Goal: Transaction & Acquisition: Book appointment/travel/reservation

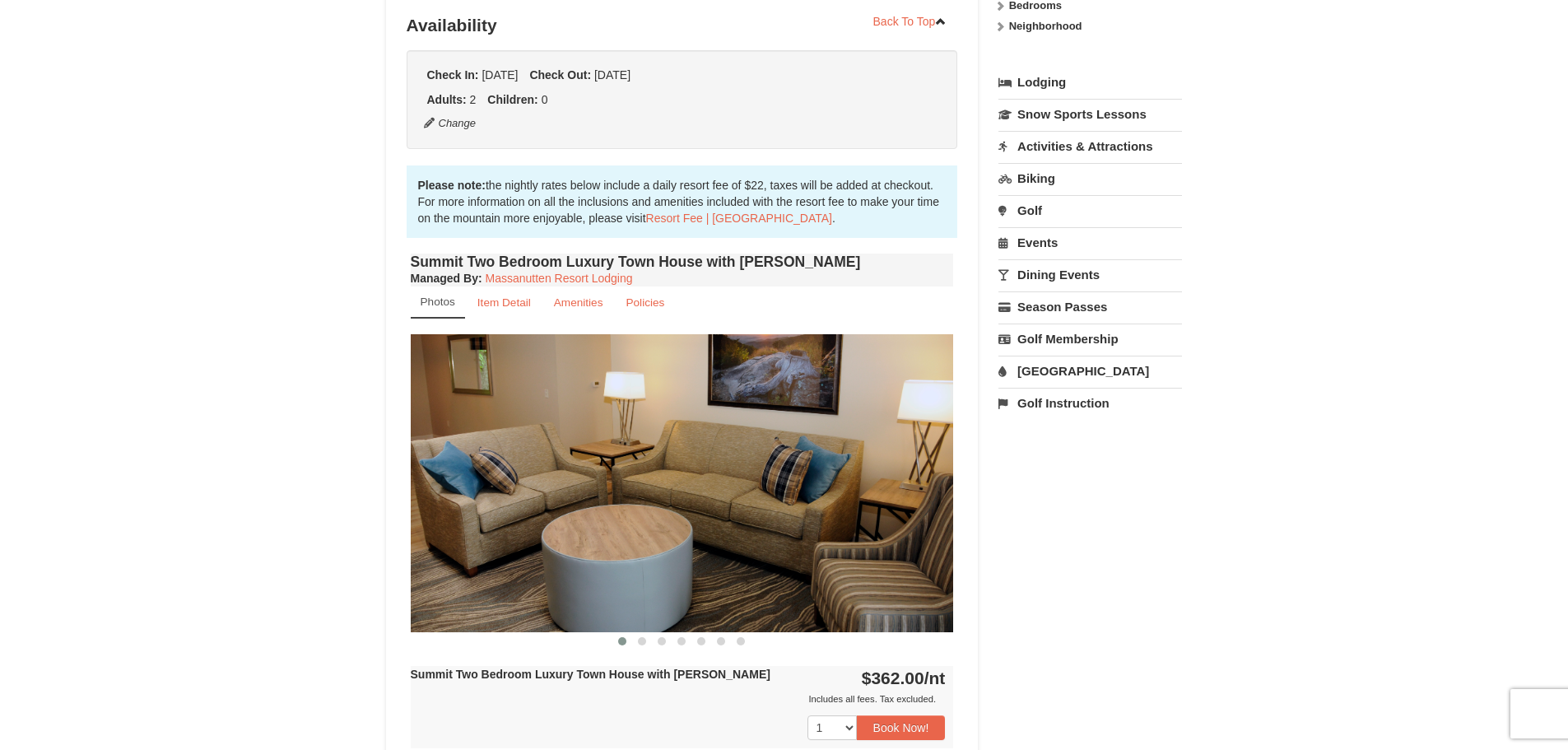
scroll to position [329, 0]
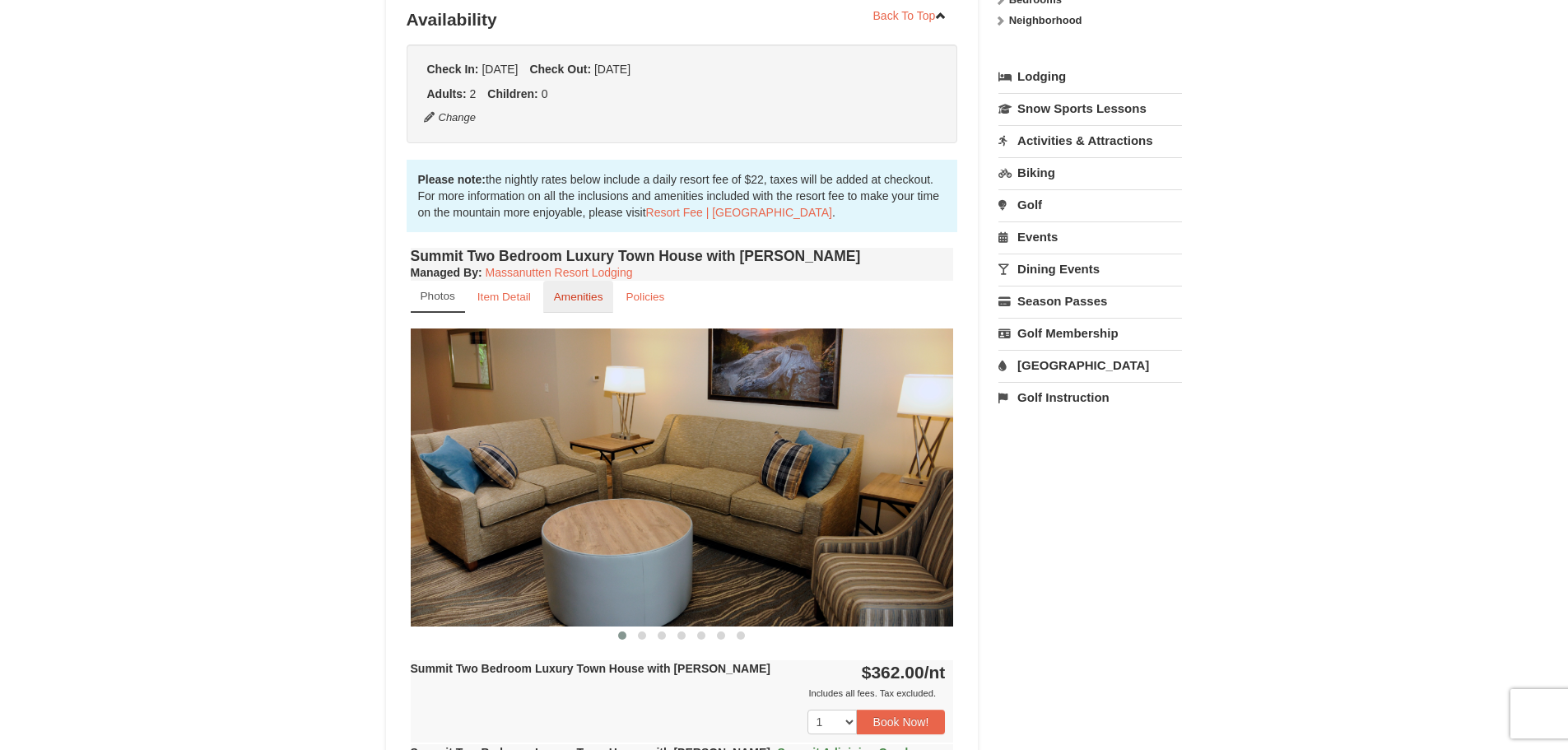
click at [578, 301] on small "Amenities" at bounding box center [578, 296] width 50 height 12
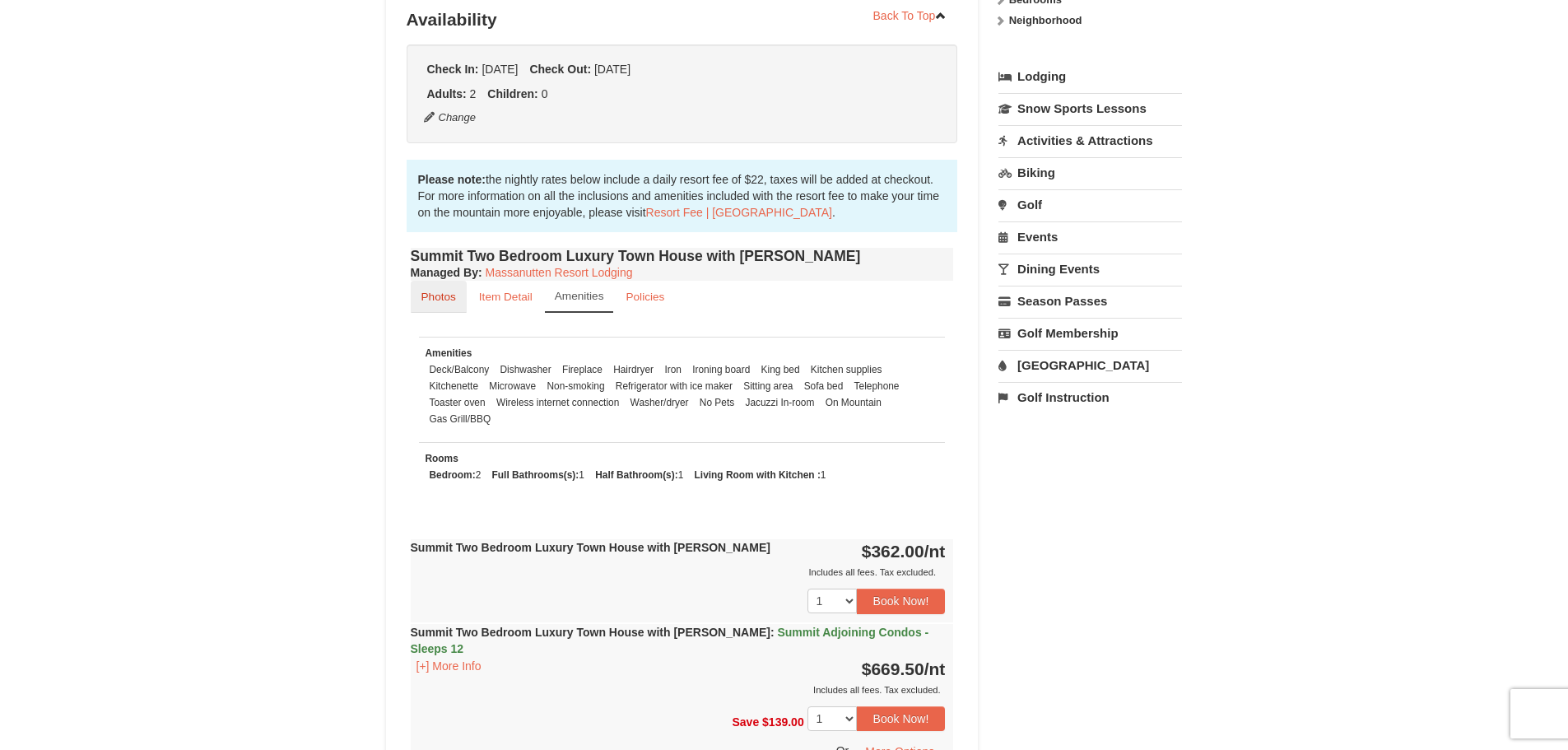
click at [453, 291] on small "Photos" at bounding box center [438, 296] width 35 height 12
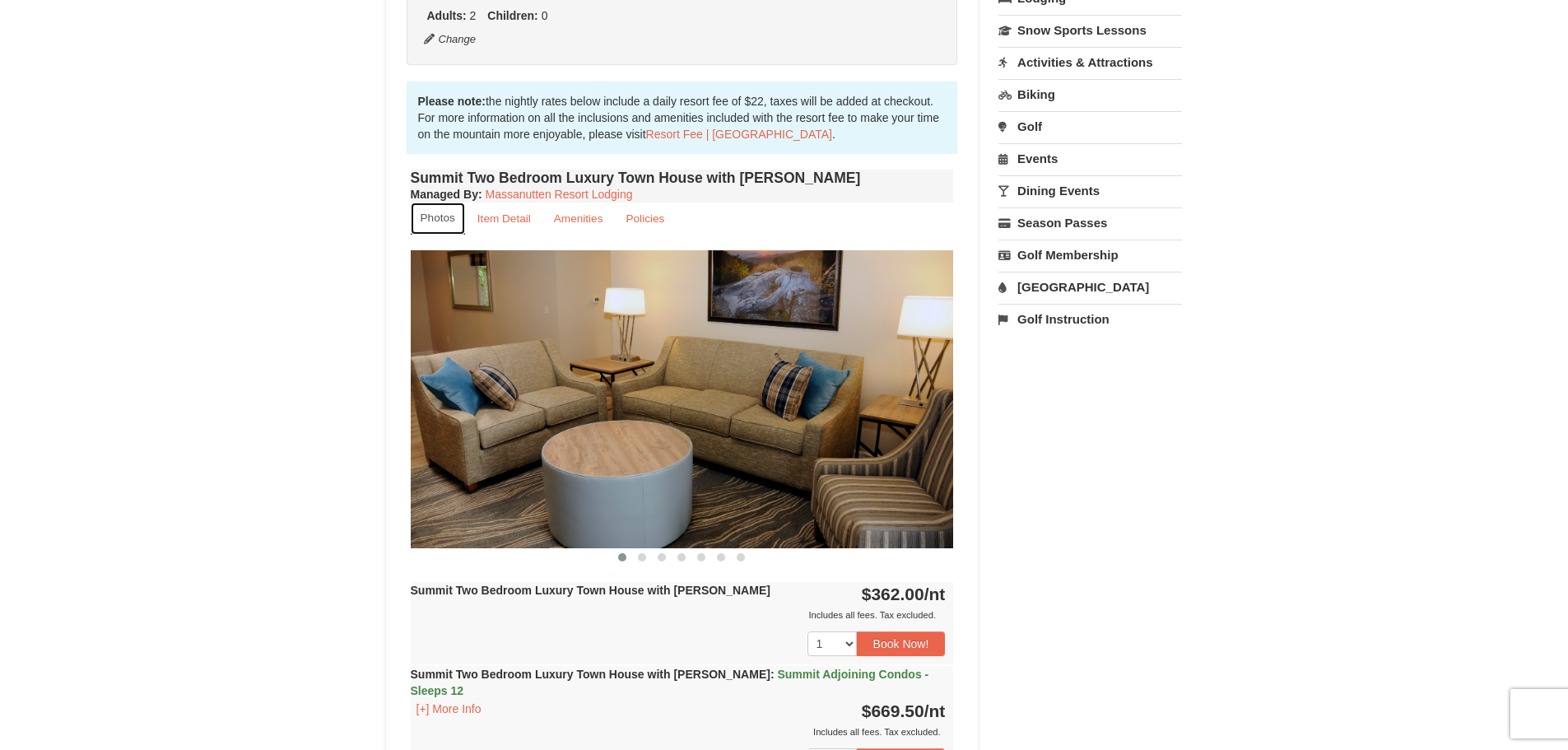
scroll to position [412, 0]
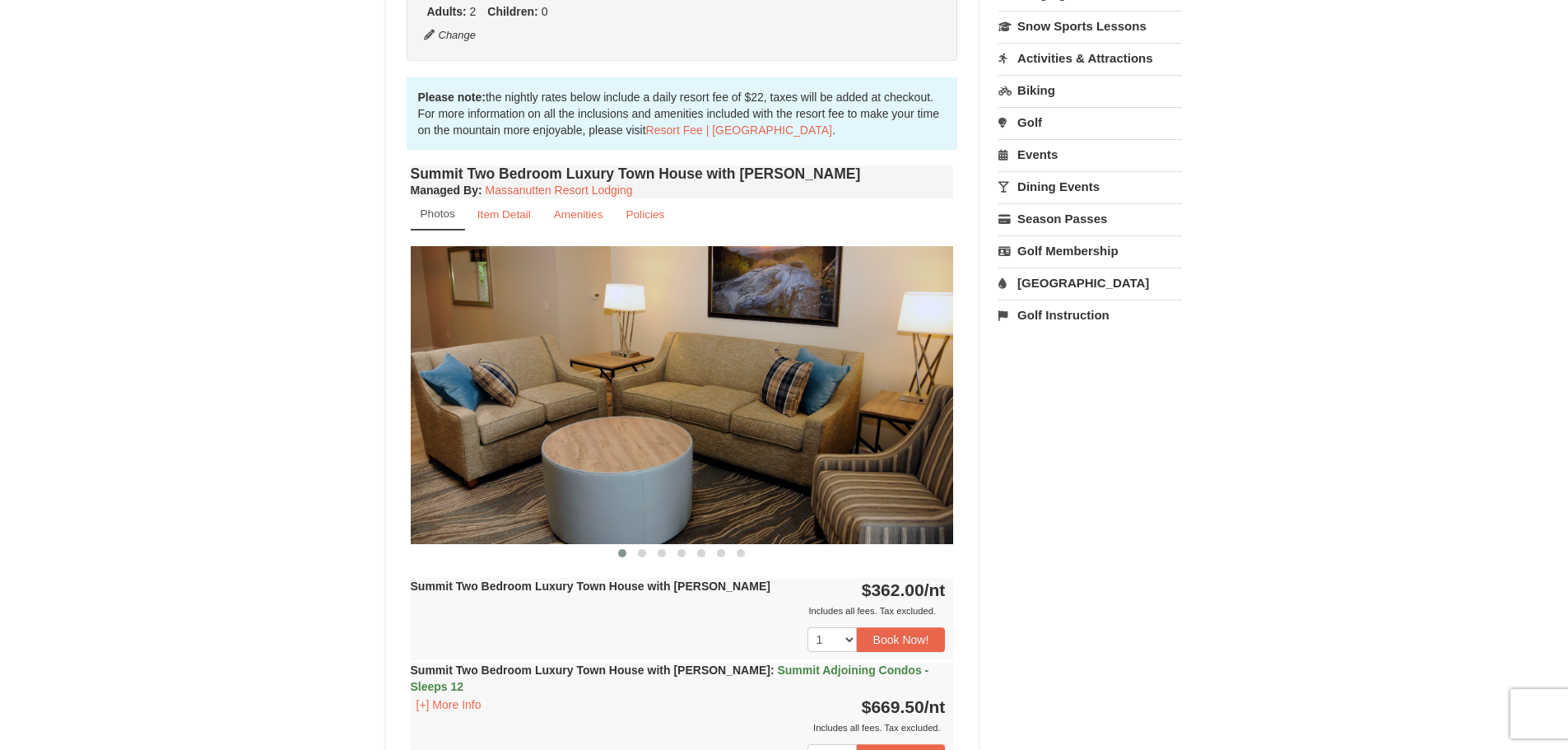
click at [938, 399] on img at bounding box center [682, 395] width 543 height 297
click at [891, 486] on img at bounding box center [682, 395] width 543 height 297
click at [917, 405] on img at bounding box center [682, 395] width 543 height 297
click at [918, 408] on img at bounding box center [682, 395] width 543 height 297
click at [925, 401] on img at bounding box center [682, 395] width 543 height 297
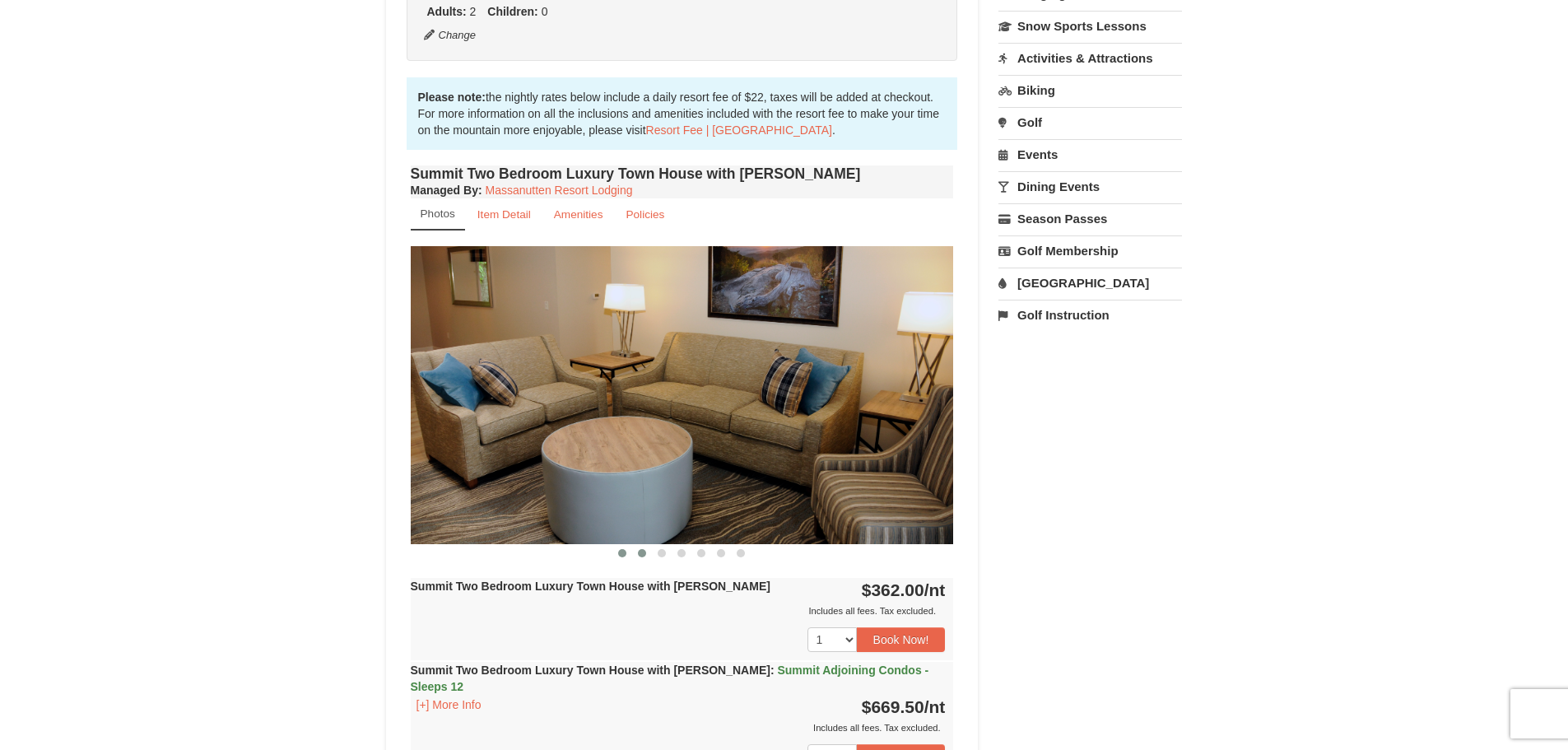
click at [642, 551] on span at bounding box center [642, 553] width 8 height 8
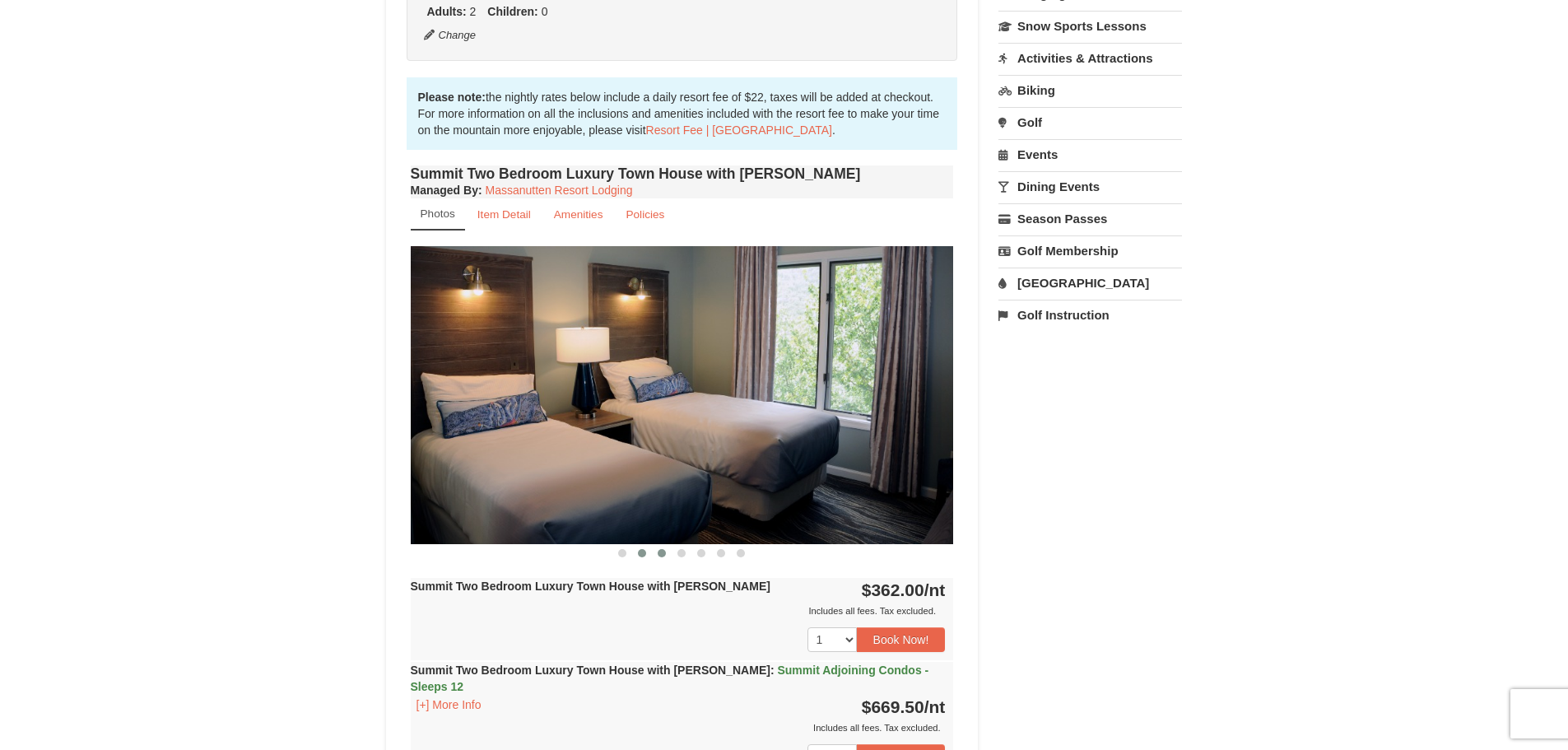
click at [664, 554] on span at bounding box center [662, 553] width 8 height 8
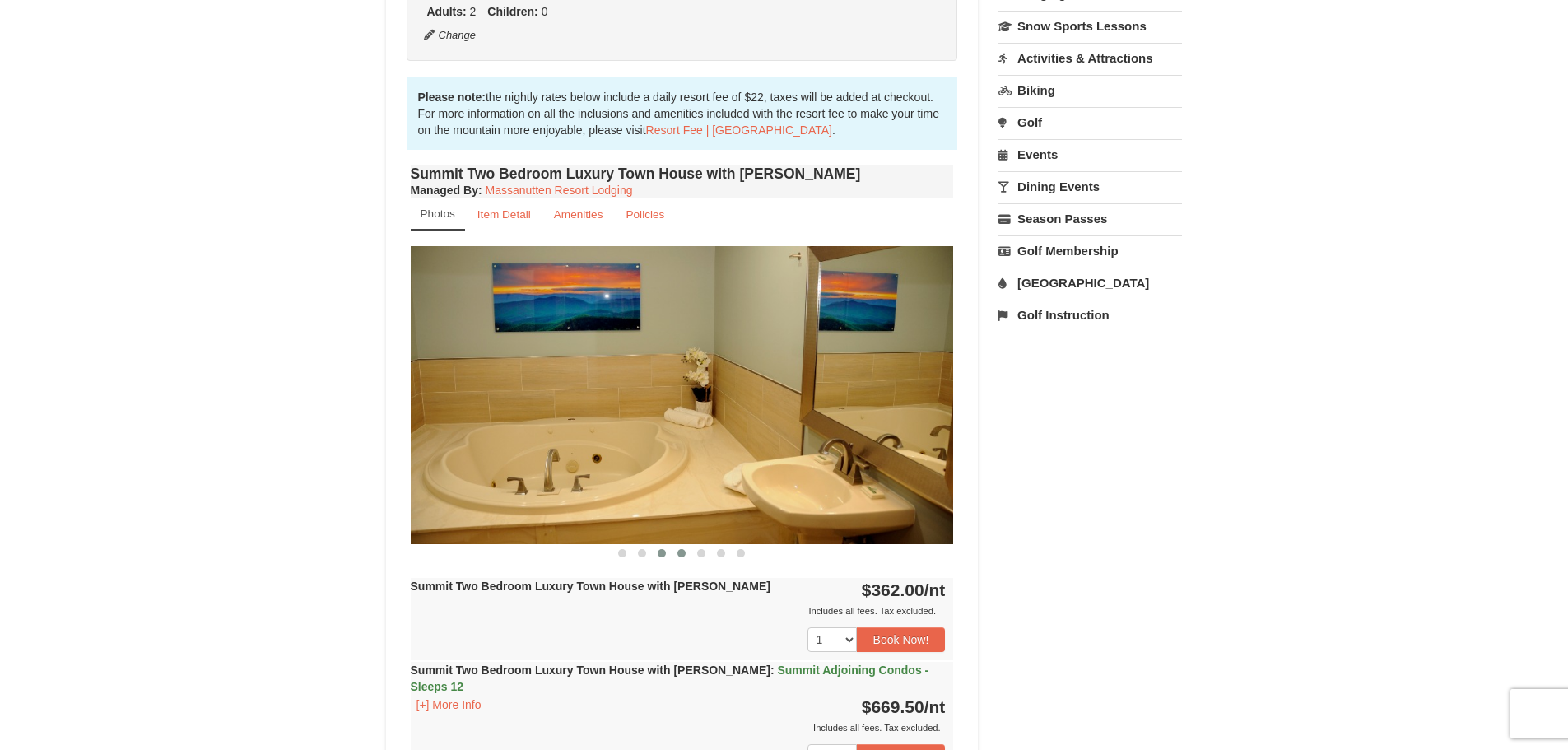
click at [685, 556] on button at bounding box center [682, 554] width 20 height 17
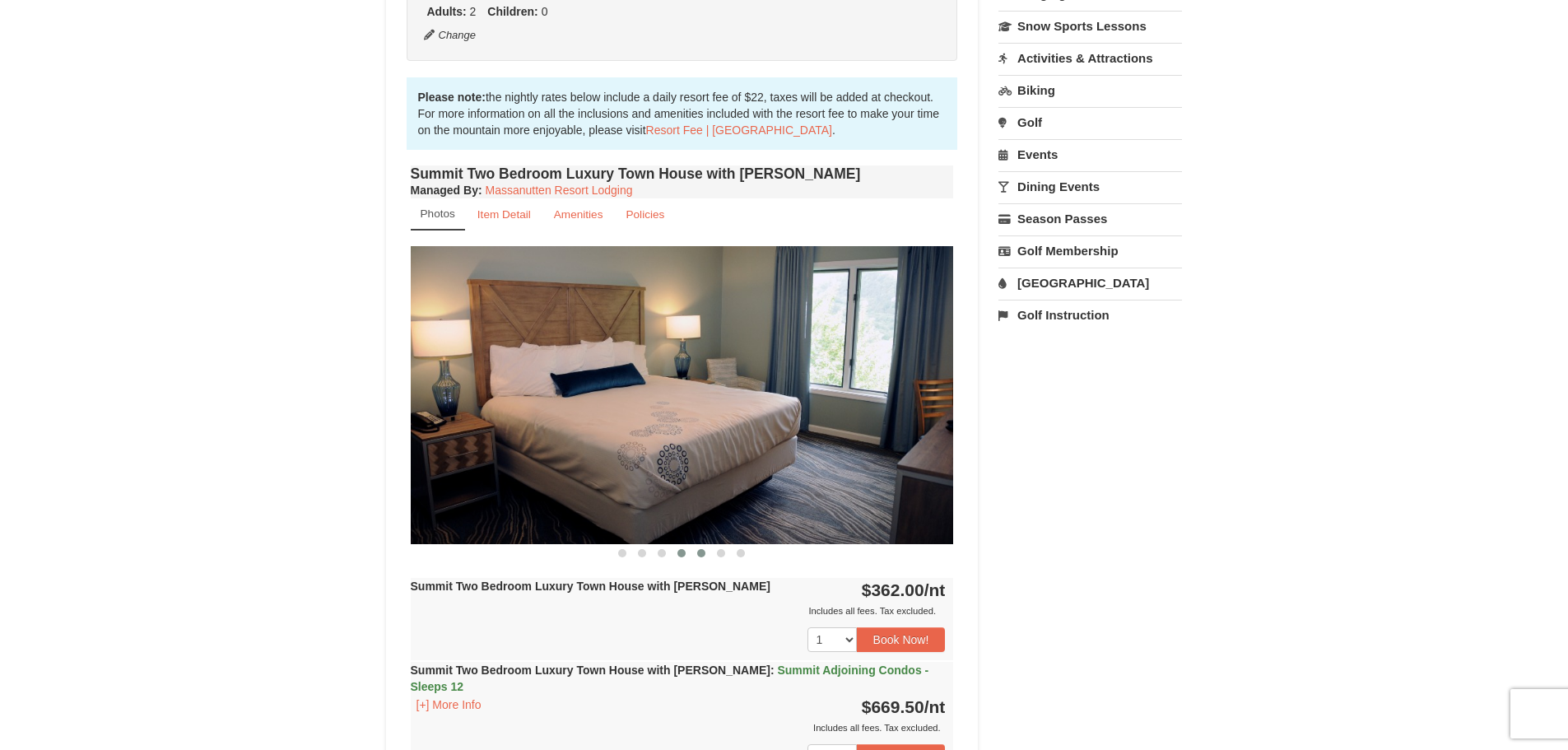
click at [698, 556] on span at bounding box center [701, 553] width 8 height 8
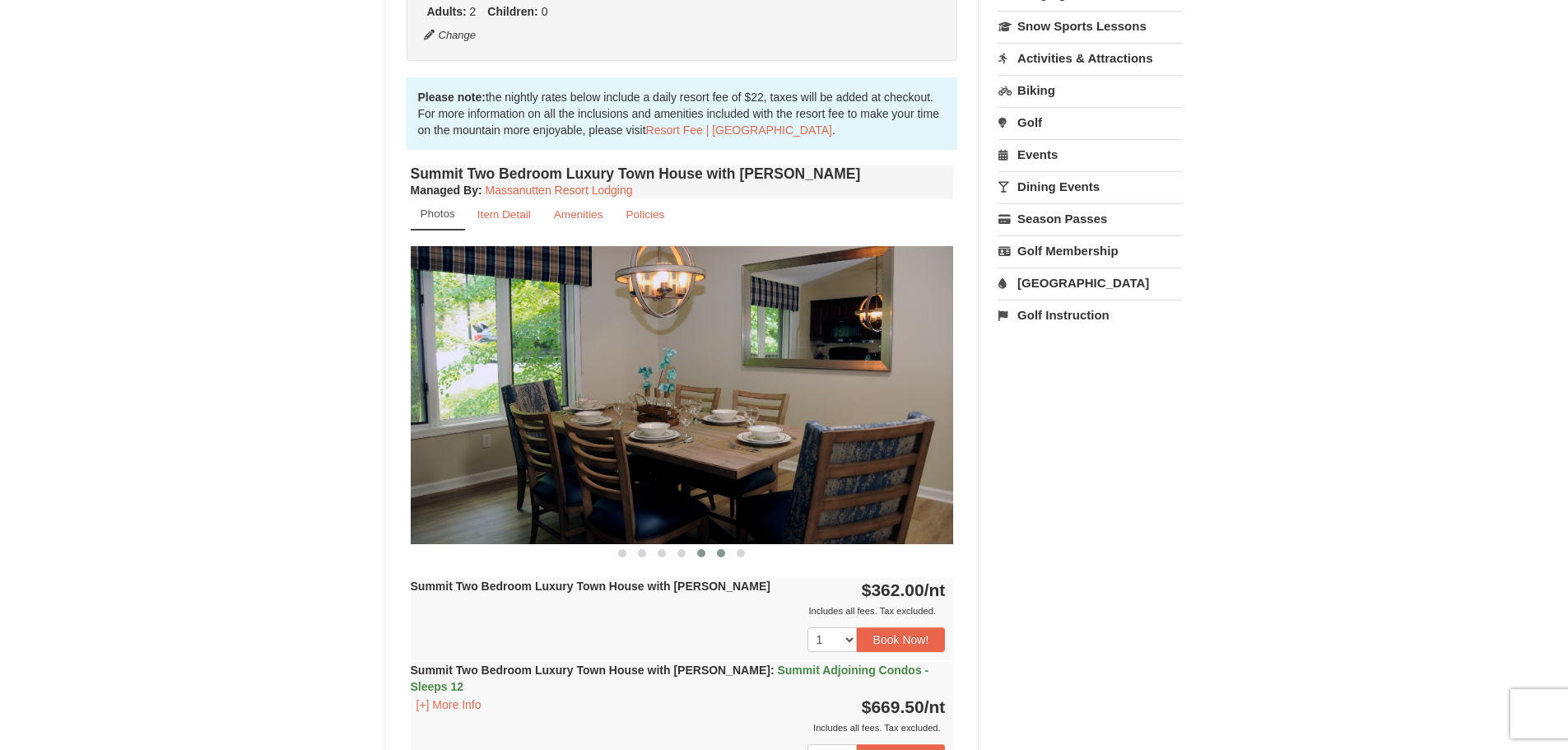
click at [719, 555] on span at bounding box center [721, 553] width 8 height 8
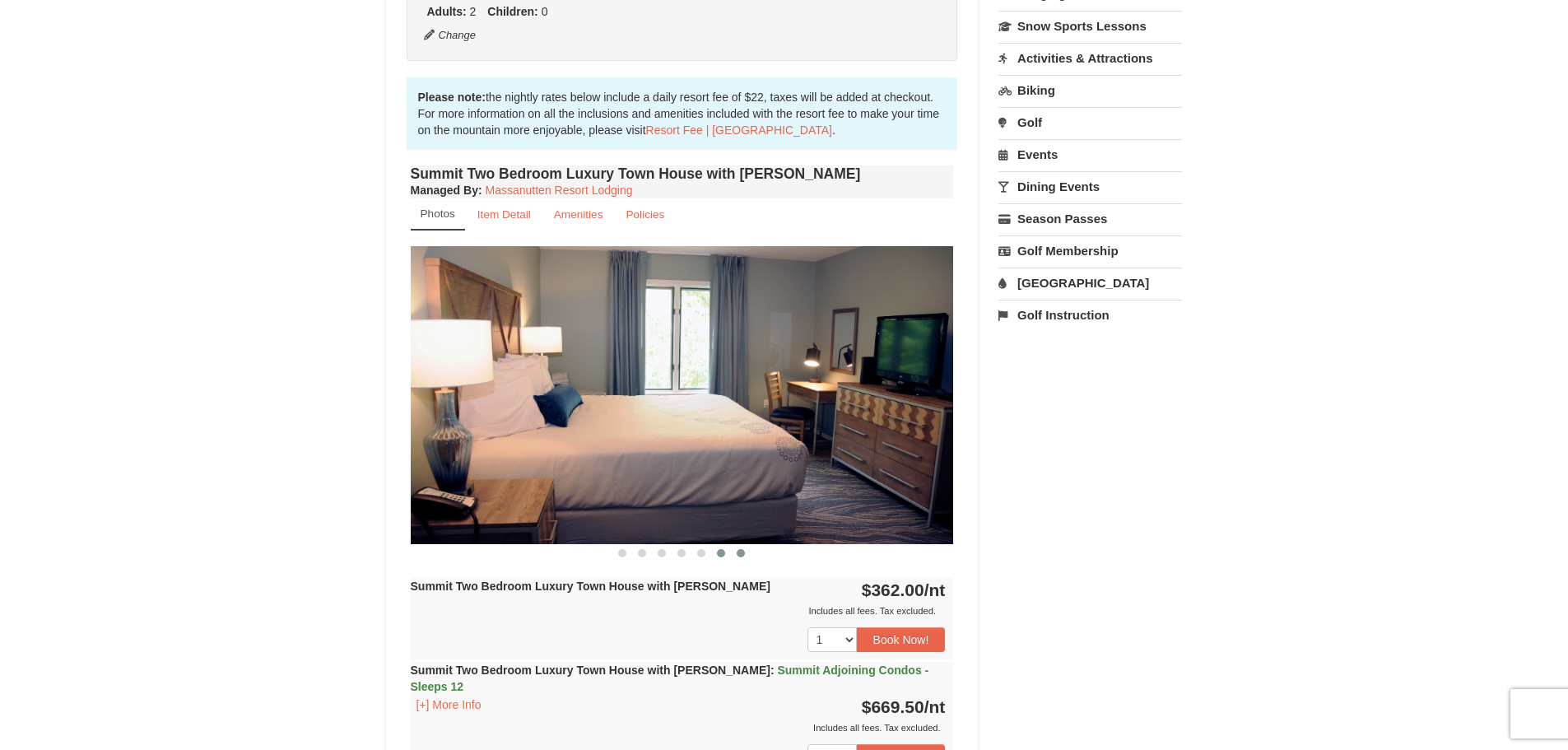
click at [739, 555] on span at bounding box center [741, 553] width 8 height 8
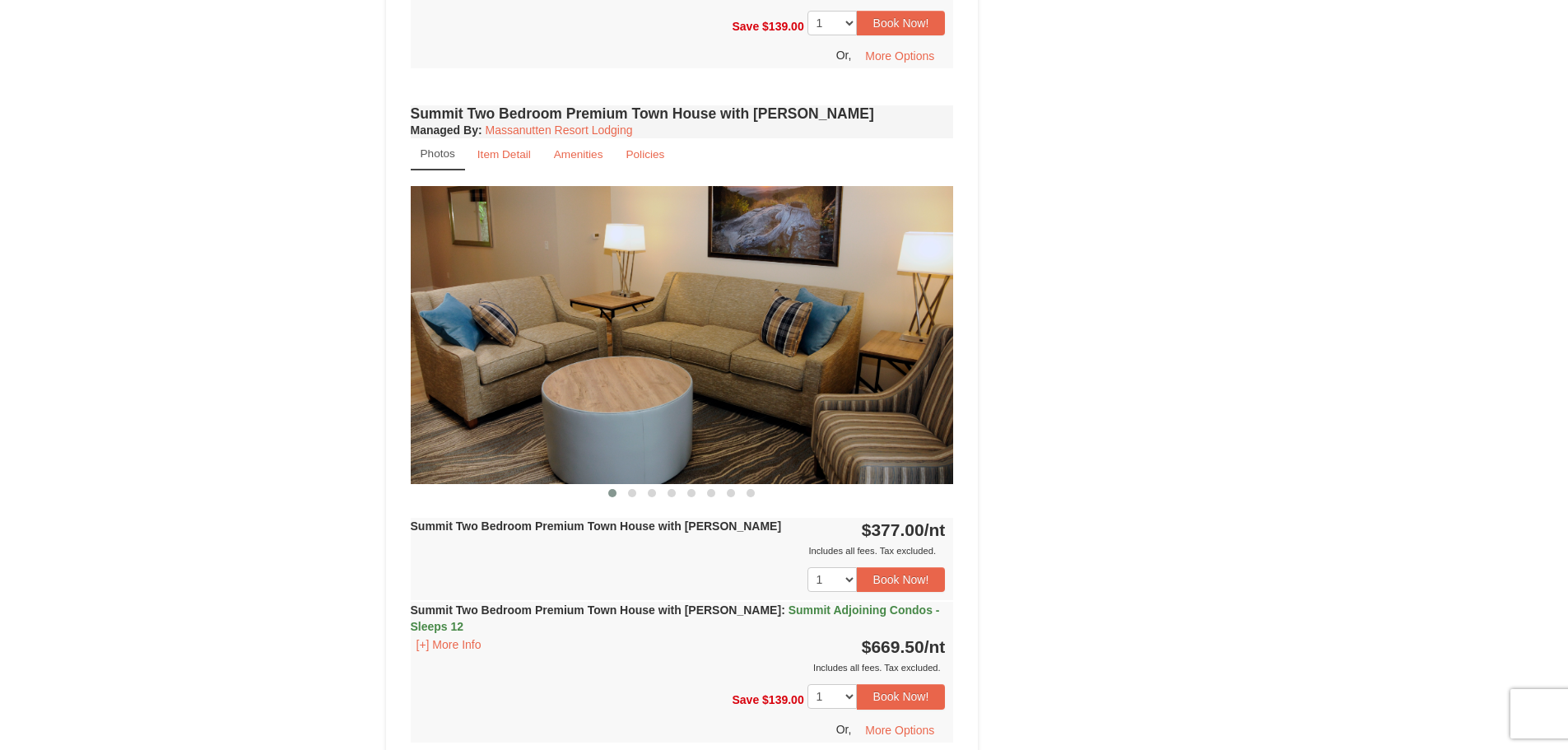
scroll to position [2470, 0]
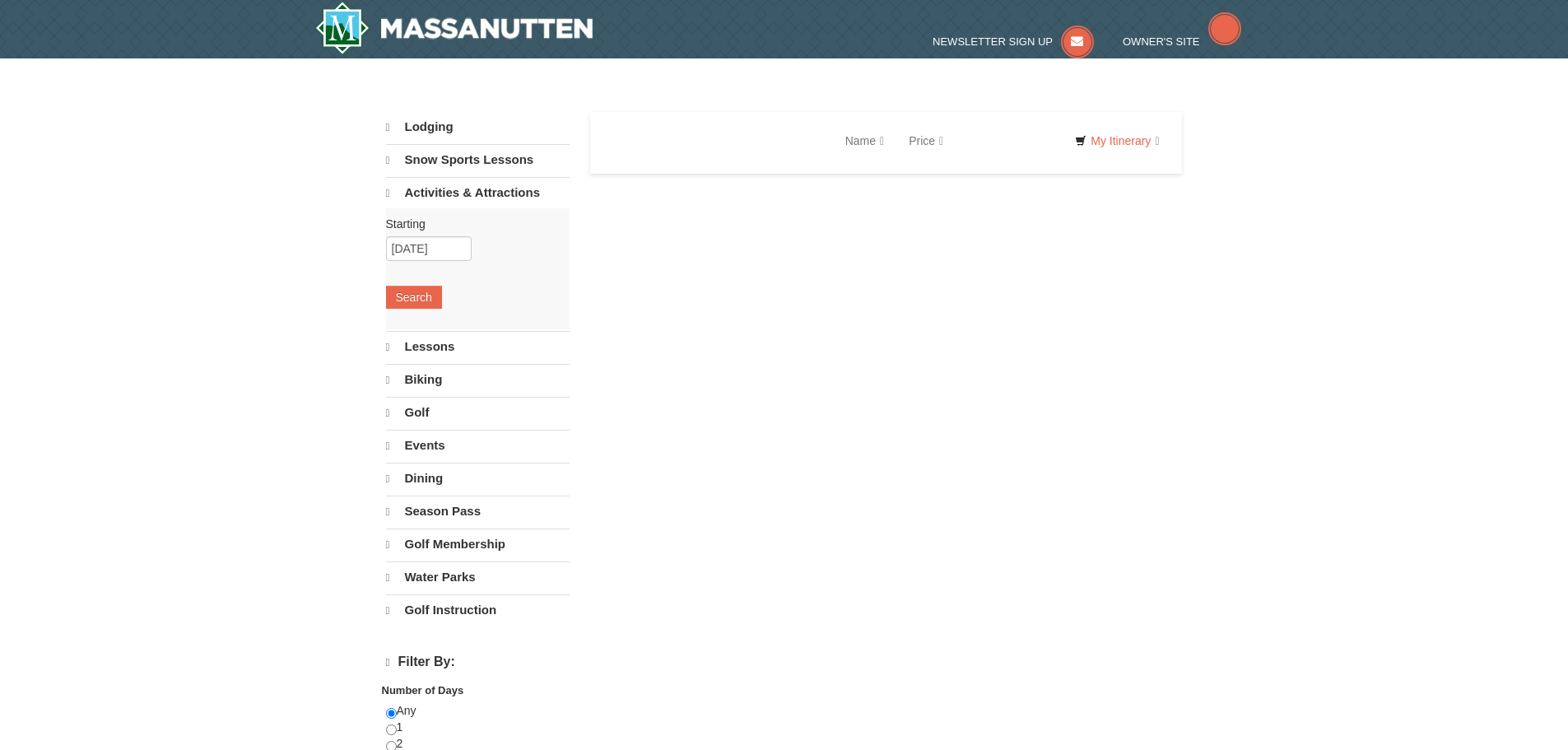
select select "10"
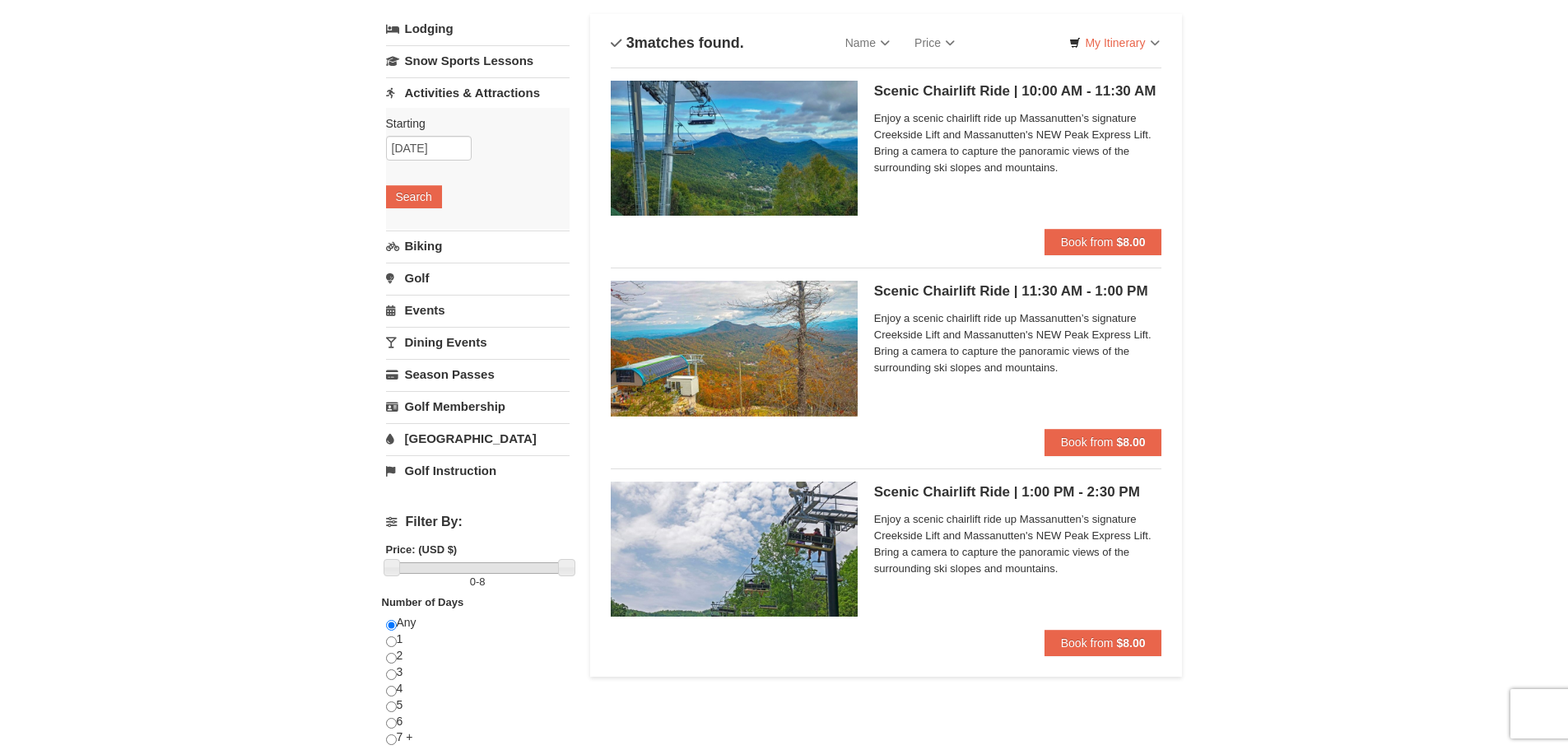
scroll to position [164, 0]
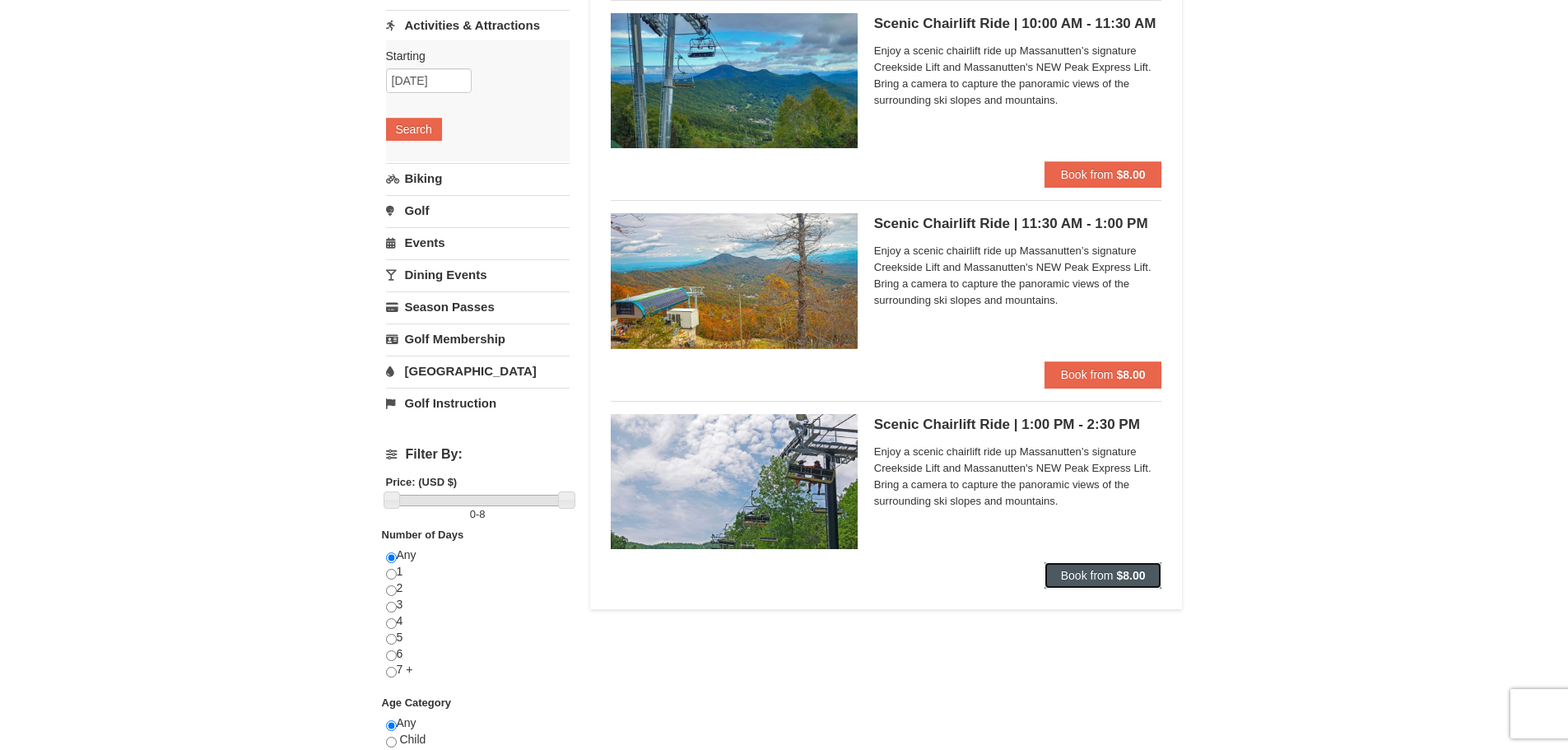
click at [1097, 575] on span "Book from" at bounding box center [1088, 575] width 53 height 13
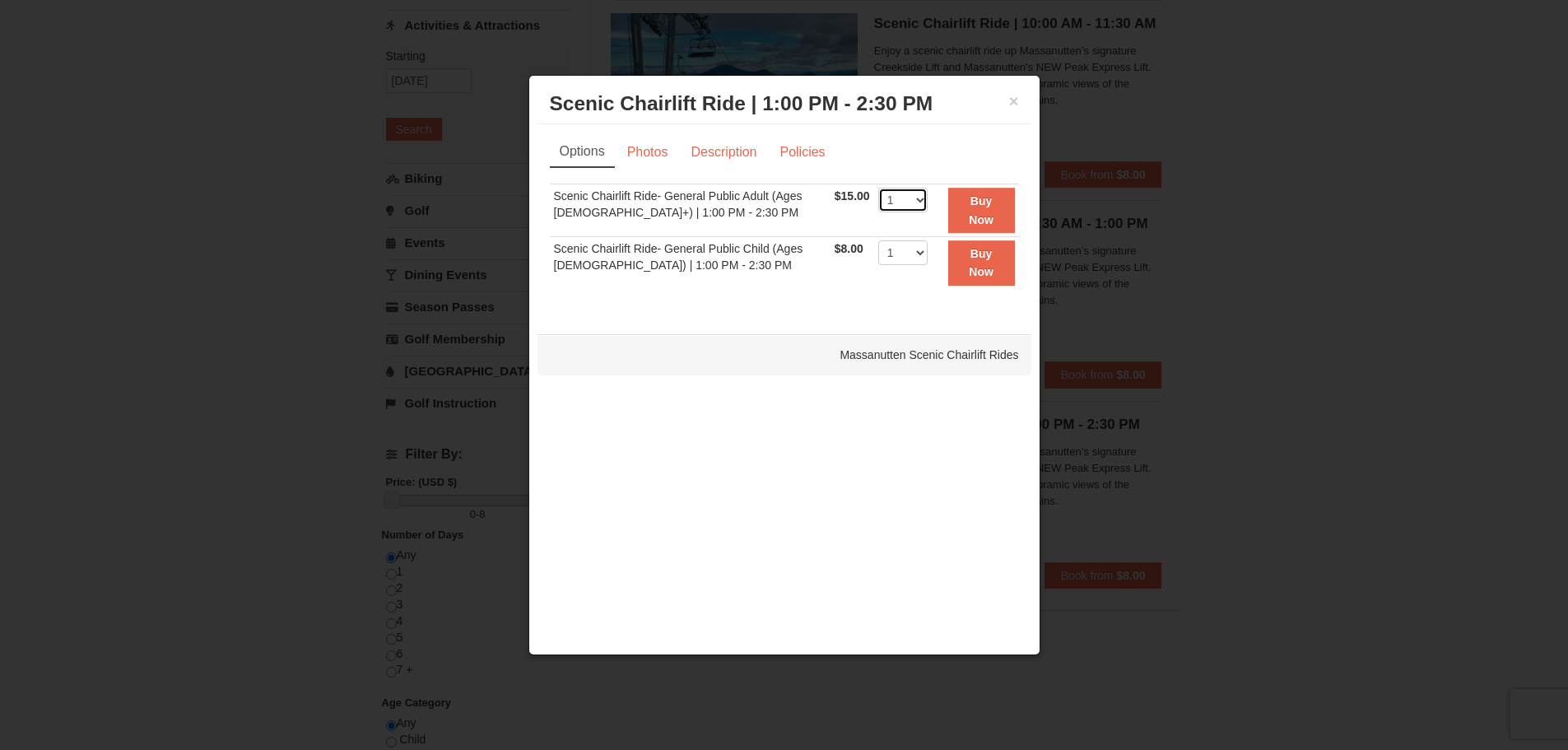
click at [917, 207] on select "1 2 3 4" at bounding box center [903, 200] width 50 height 24
select select "2"
click at [879, 188] on select "1 2 3 4" at bounding box center [903, 200] width 50 height 24
click at [899, 249] on select "1 2 3 4" at bounding box center [903, 253] width 50 height 24
click at [905, 250] on select "1 2 3 4" at bounding box center [903, 253] width 50 height 24
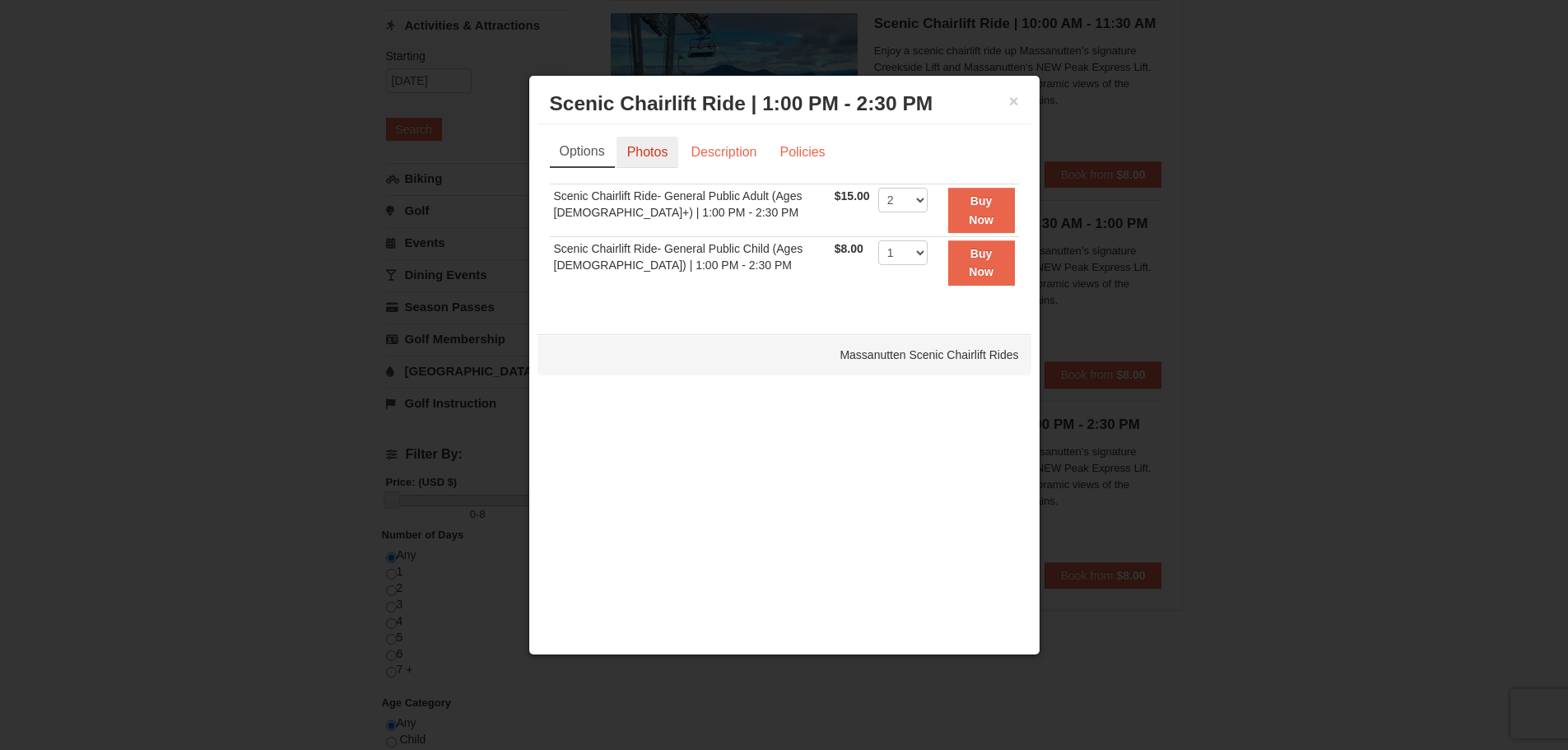
click at [659, 154] on link "Photos" at bounding box center [648, 151] width 63 height 31
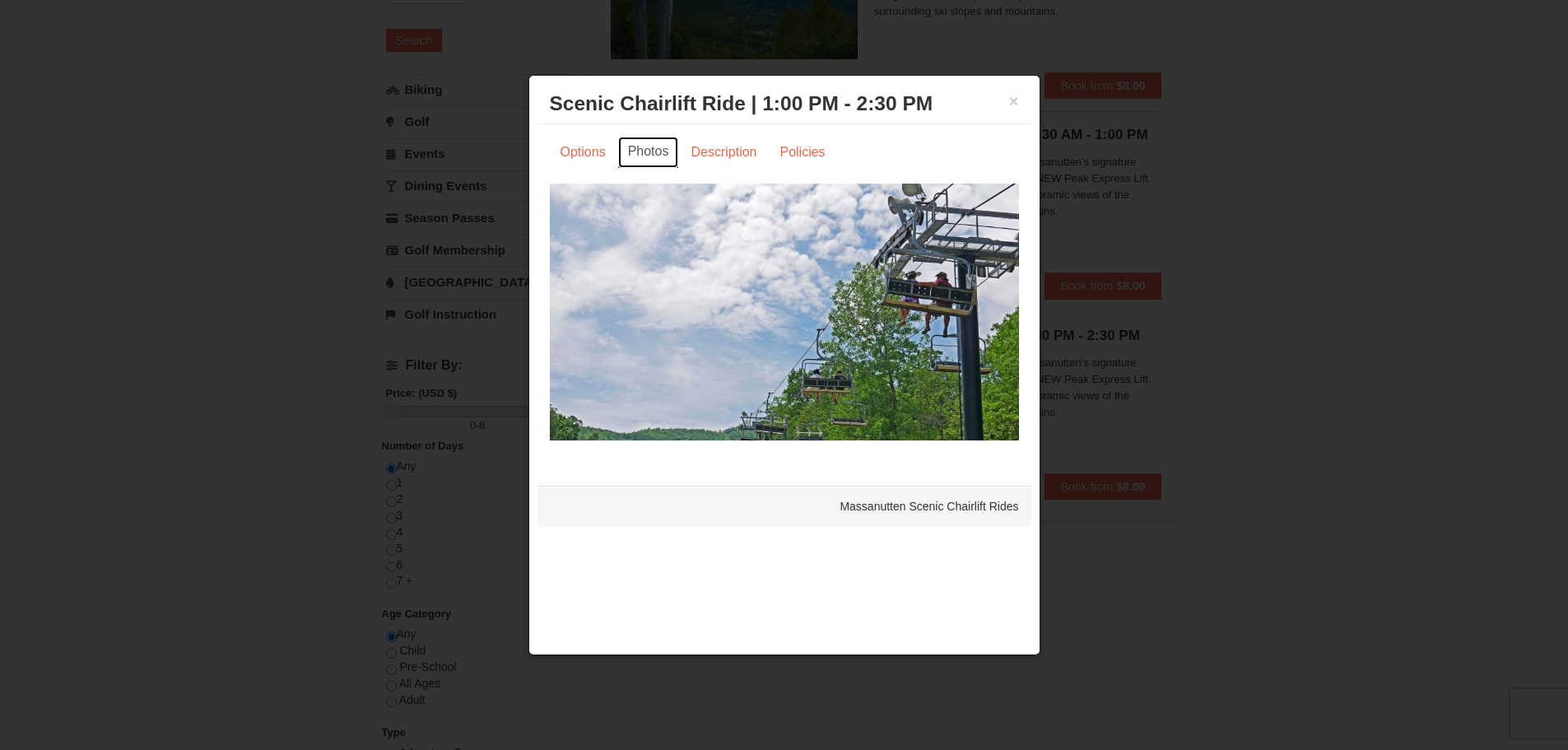
scroll to position [247, 0]
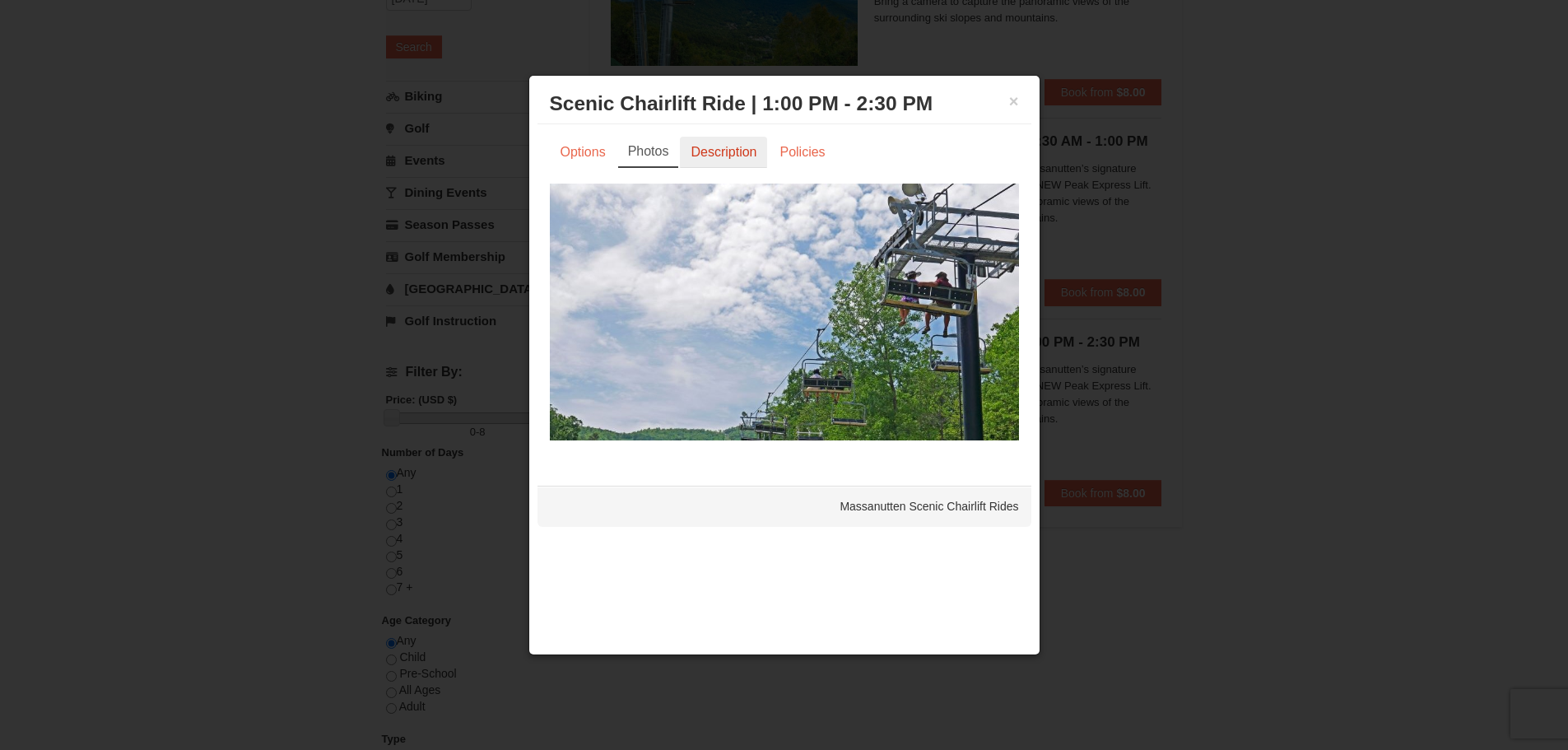
click at [760, 153] on link "Description" at bounding box center [723, 151] width 87 height 31
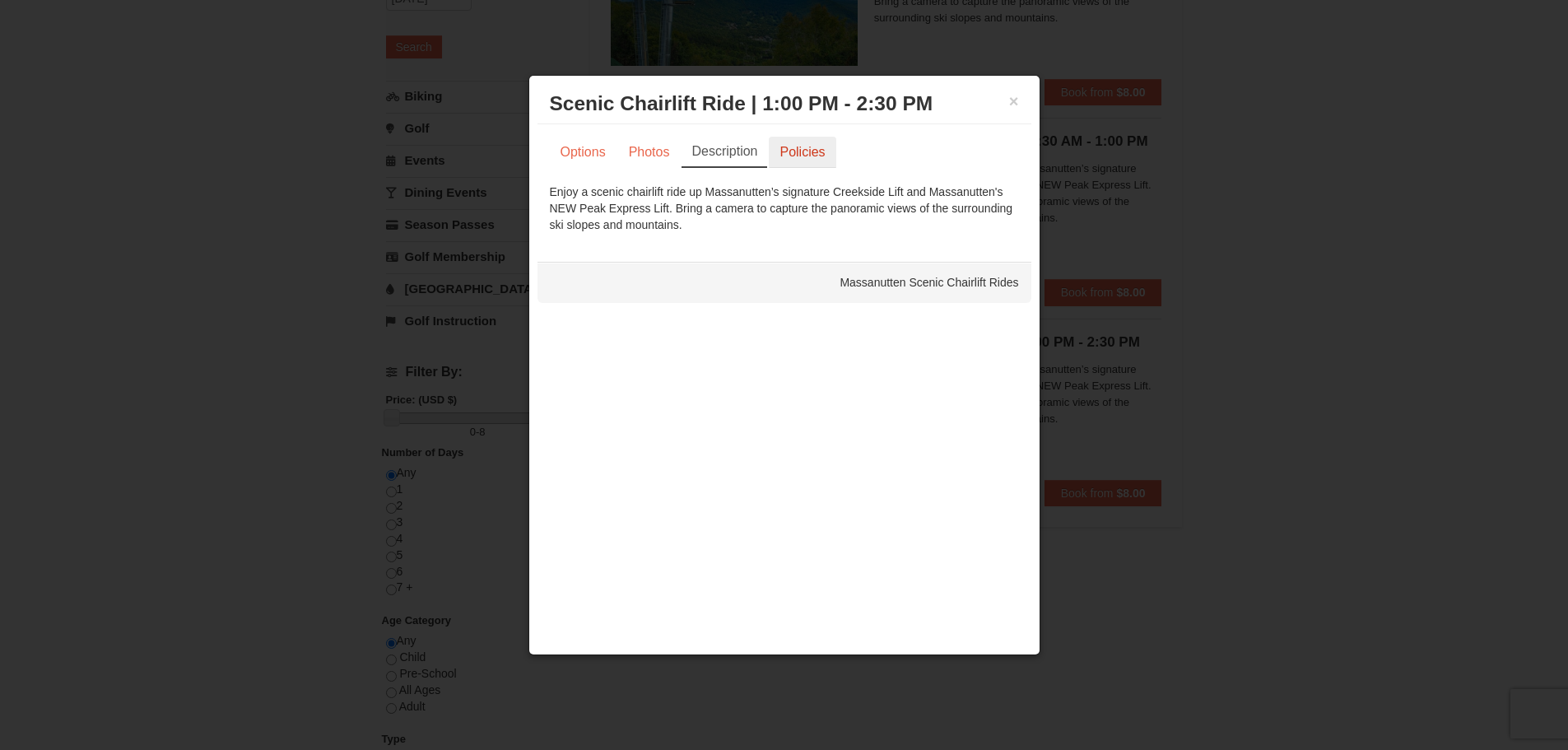
click at [820, 161] on link "Policies" at bounding box center [802, 151] width 67 height 31
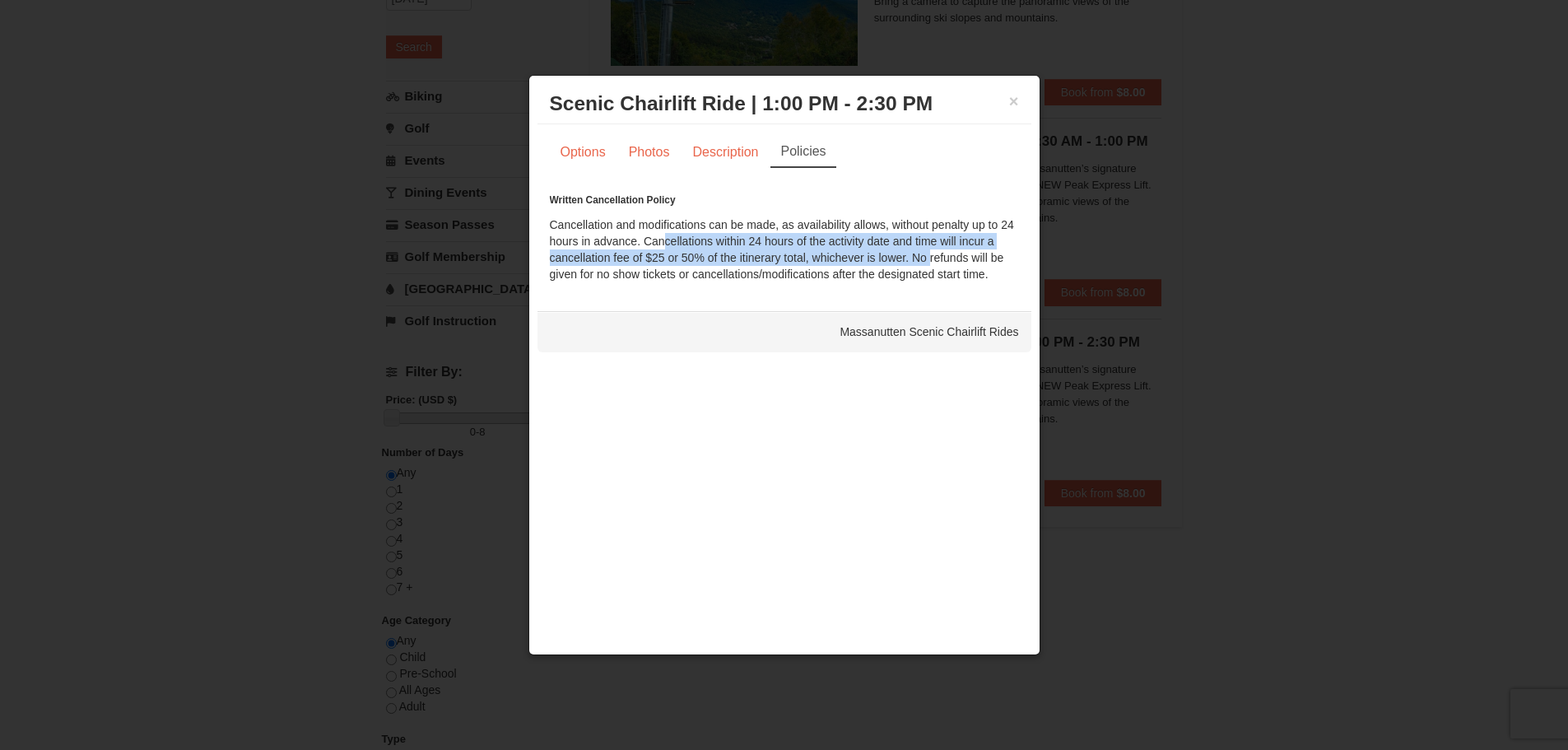
drag, startPoint x: 661, startPoint y: 239, endPoint x: 927, endPoint y: 262, distance: 267.0
click at [927, 262] on div "Written Cancellation Policy Cancellation and modifications can be made, as avai…" at bounding box center [784, 237] width 469 height 90
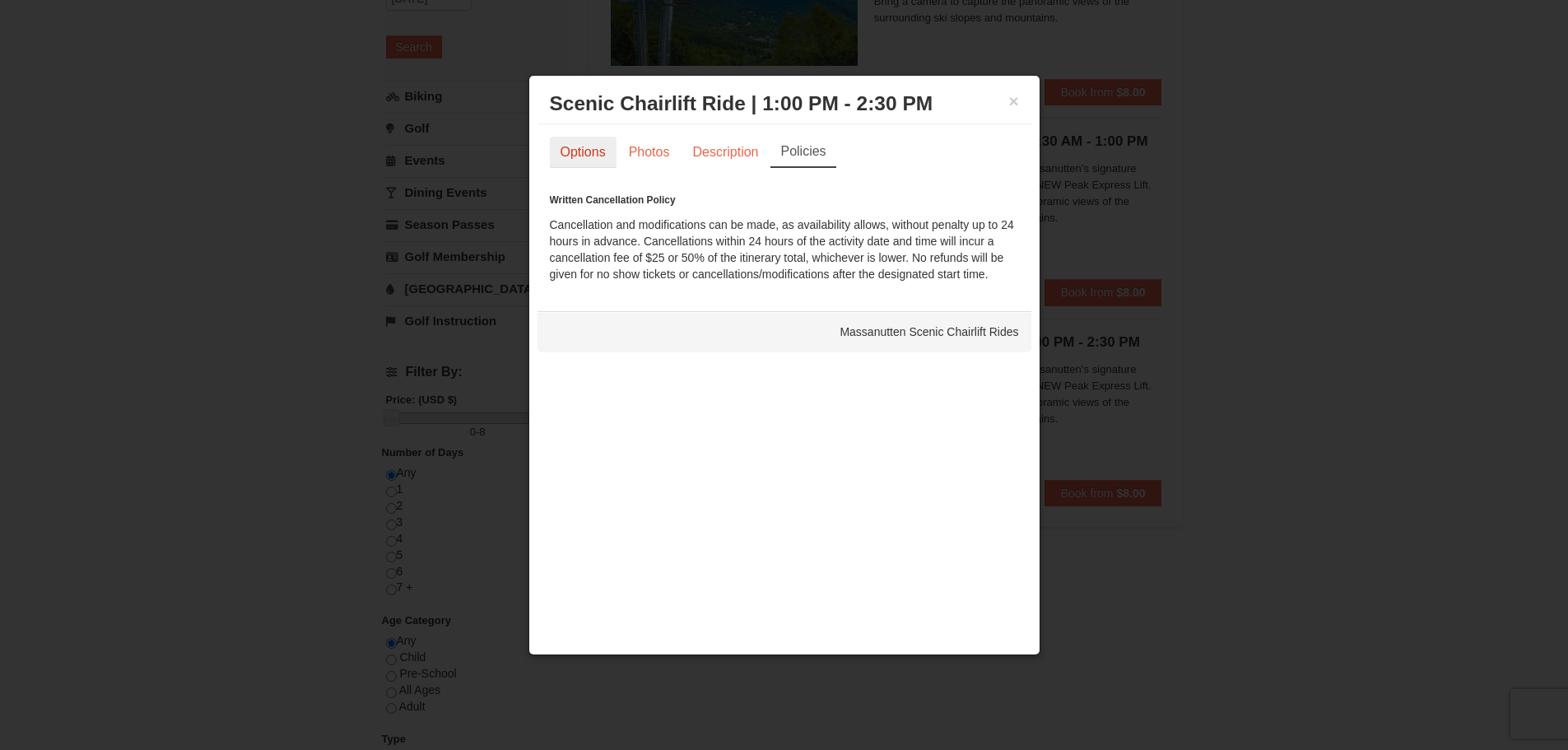
click at [590, 151] on link "Options" at bounding box center [583, 151] width 67 height 31
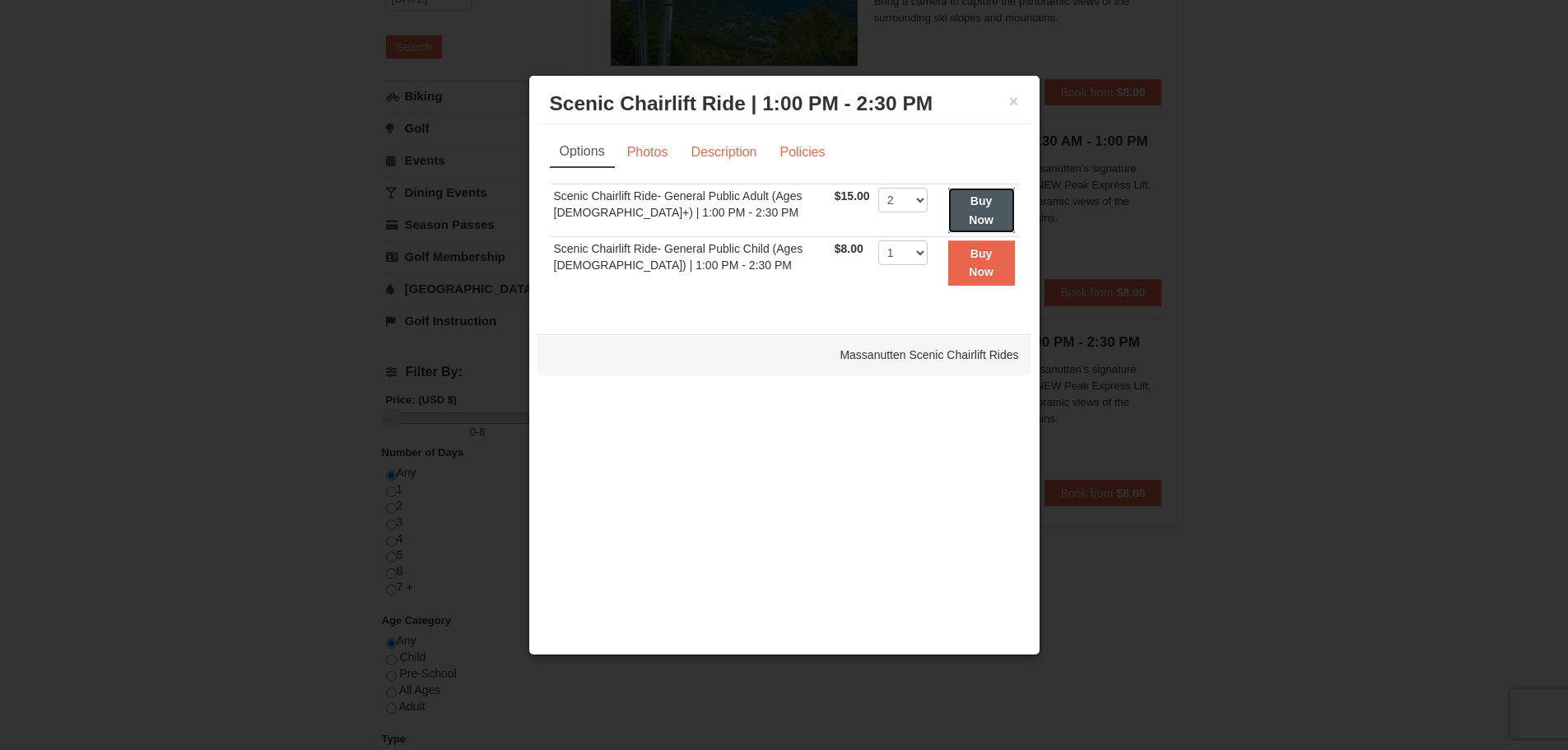
click at [962, 211] on button "Buy Now" at bounding box center [981, 211] width 67 height 45
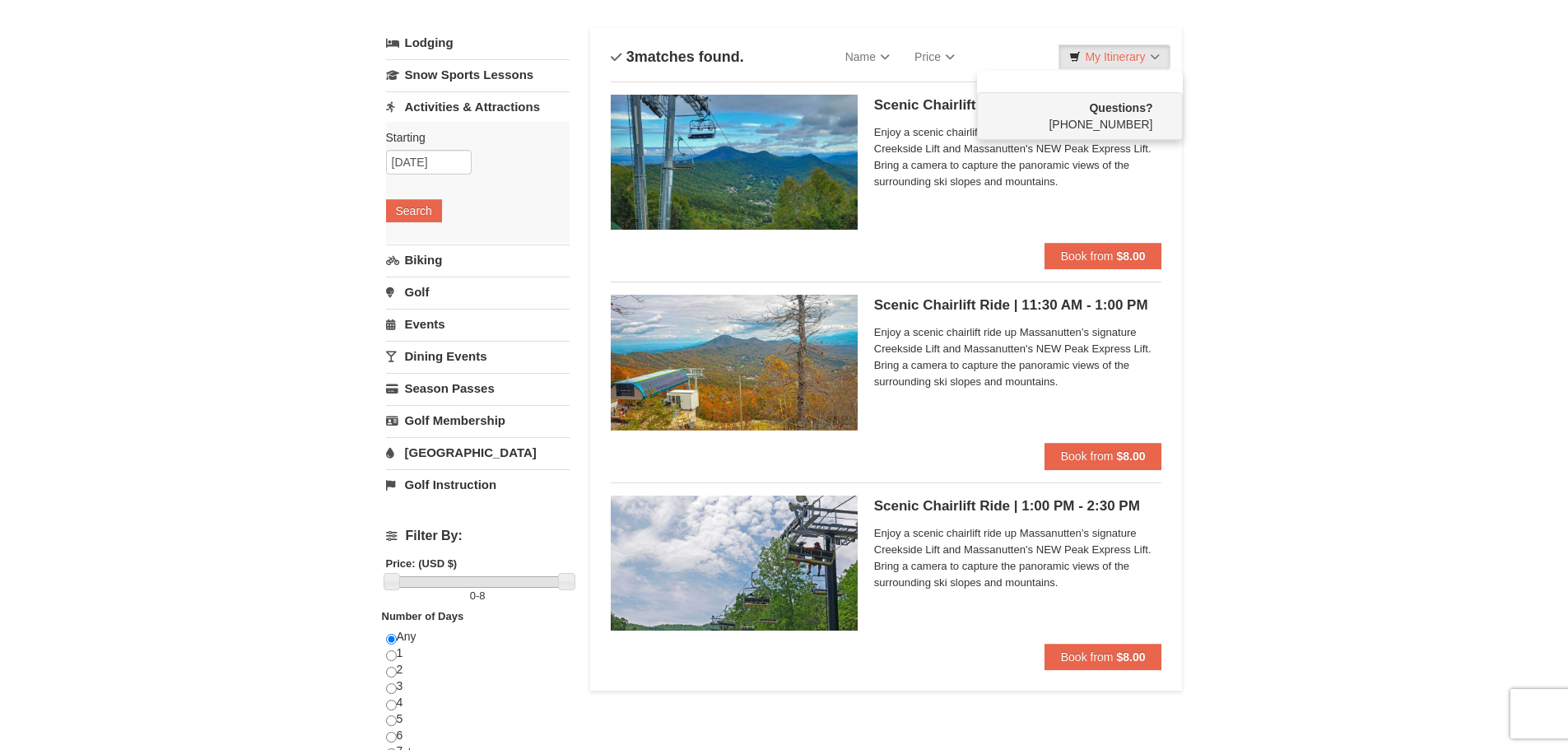
scroll to position [83, 0]
click at [1122, 461] on strong "$8.00" at bounding box center [1131, 457] width 29 height 13
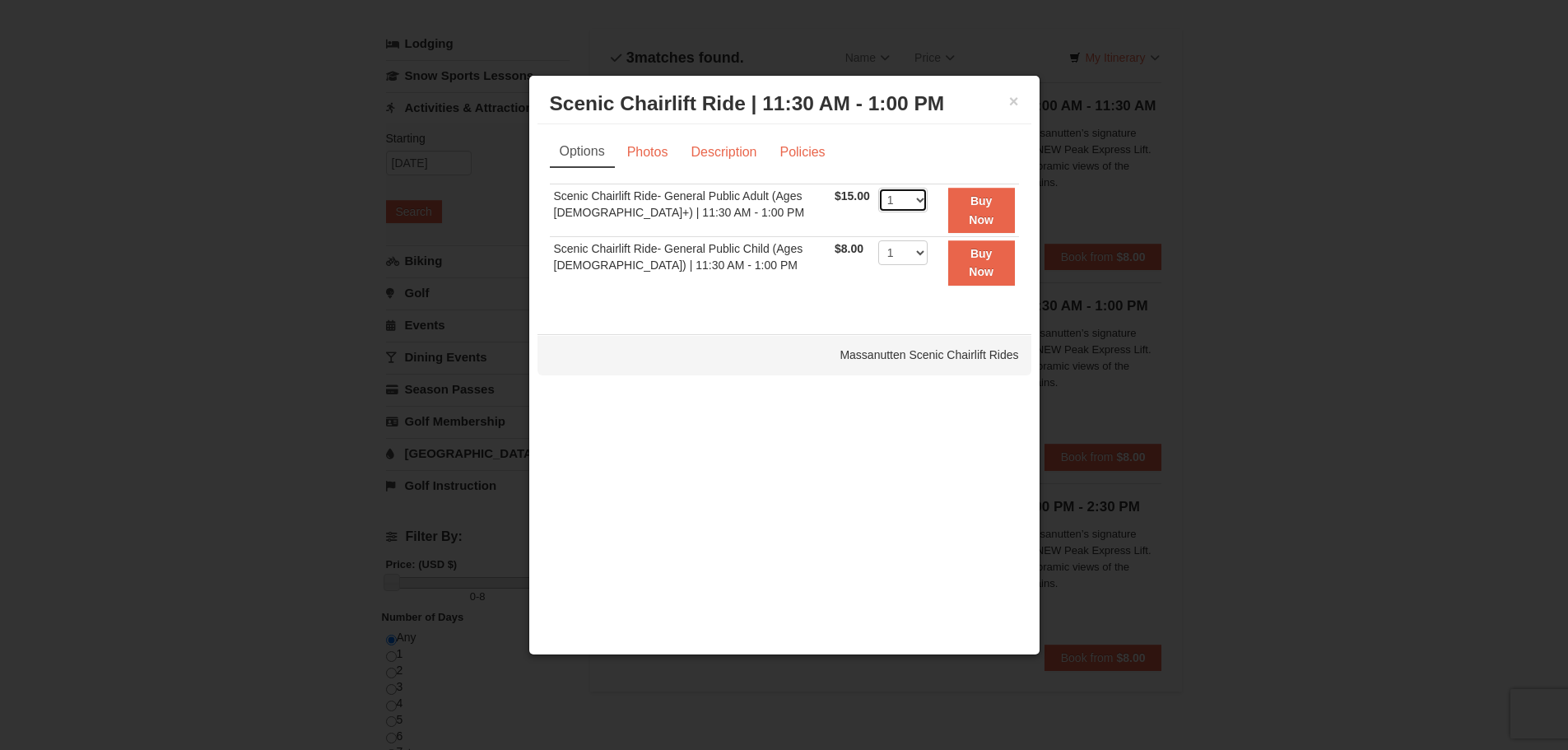
click at [898, 200] on select "1 2 3 4" at bounding box center [903, 200] width 50 height 24
select select "2"
click at [879, 188] on select "1 2 3 4" at bounding box center [903, 200] width 50 height 24
click at [972, 209] on button "Buy Now" at bounding box center [981, 211] width 67 height 45
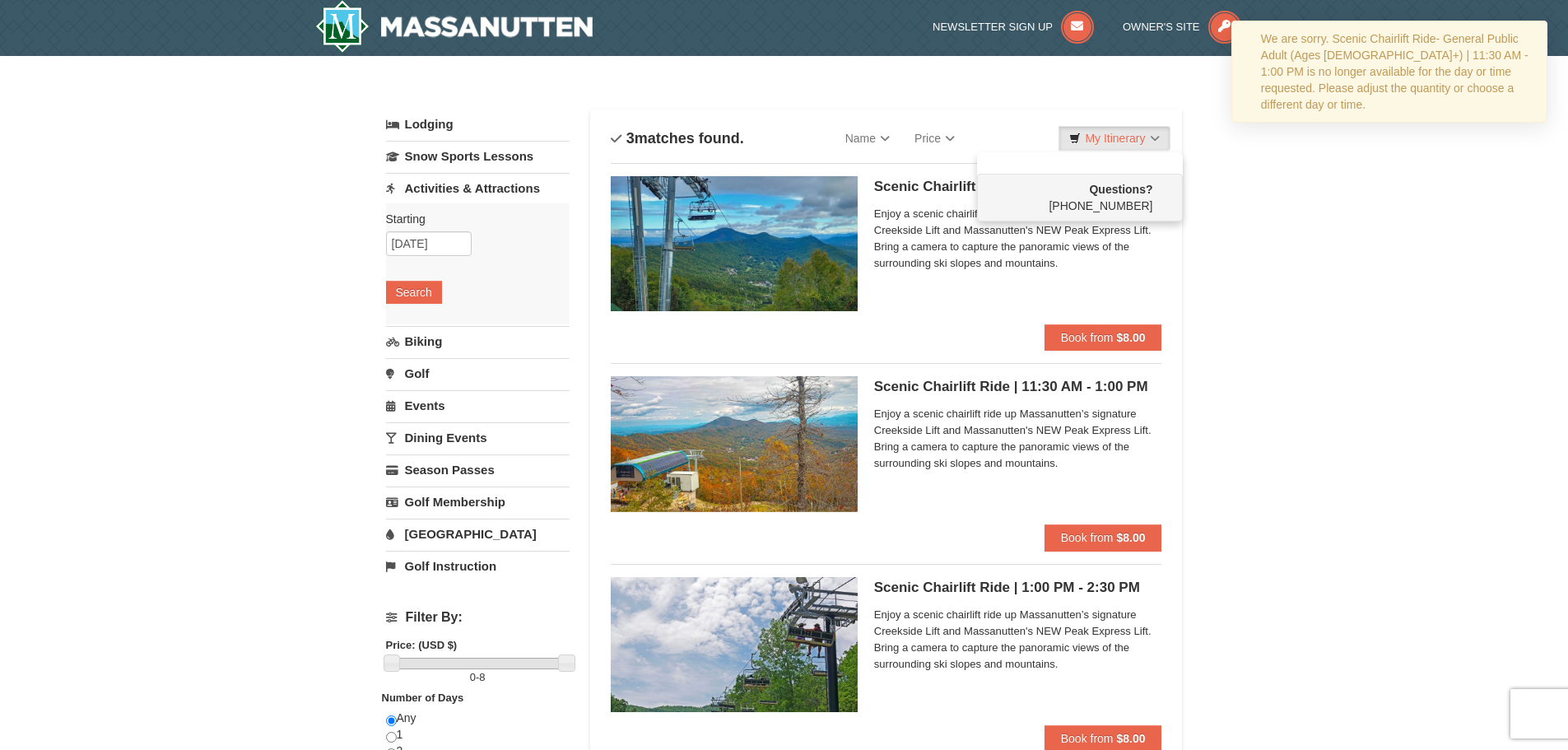
scroll to position [0, 0]
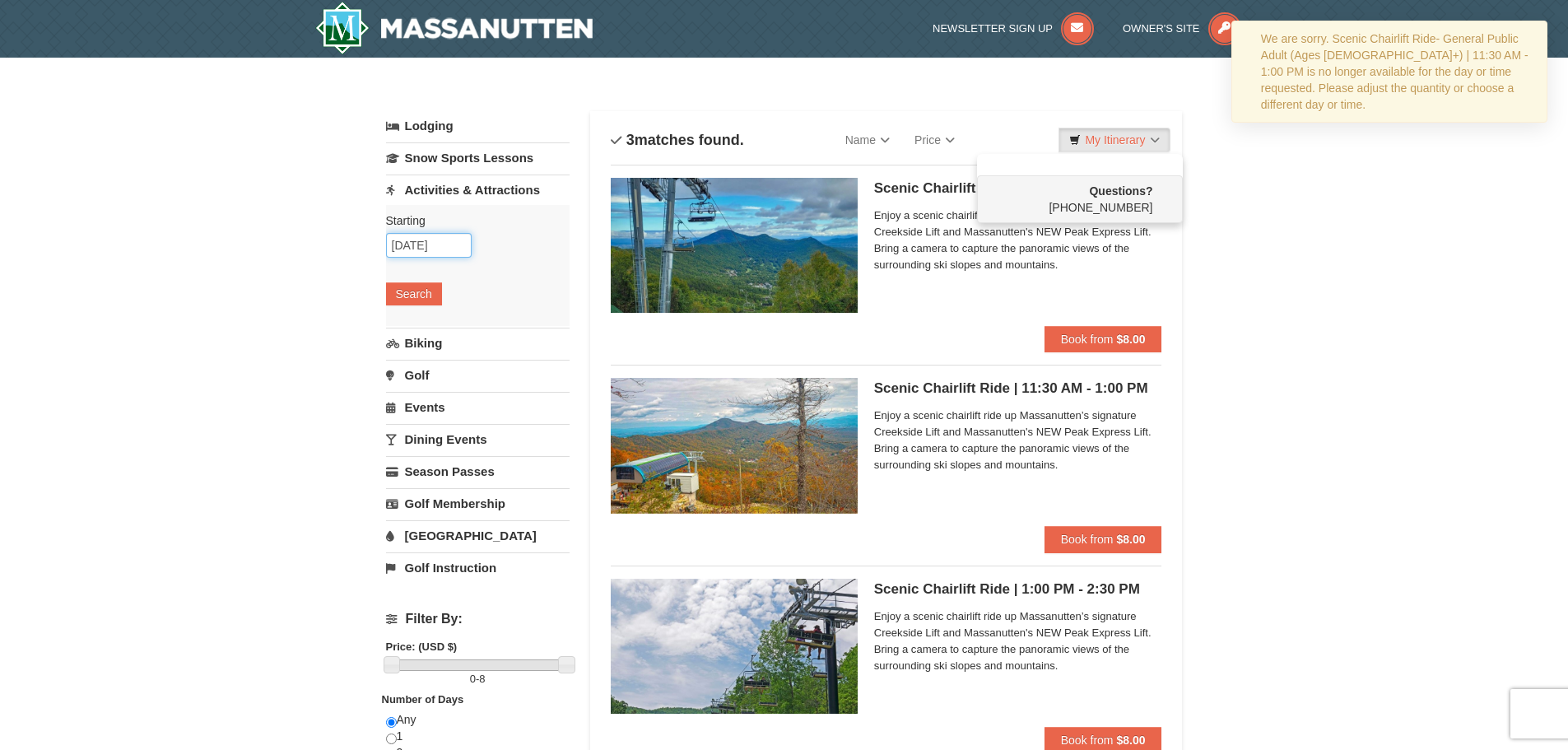
click at [448, 254] on input "[DATE]" at bounding box center [429, 245] width 86 height 24
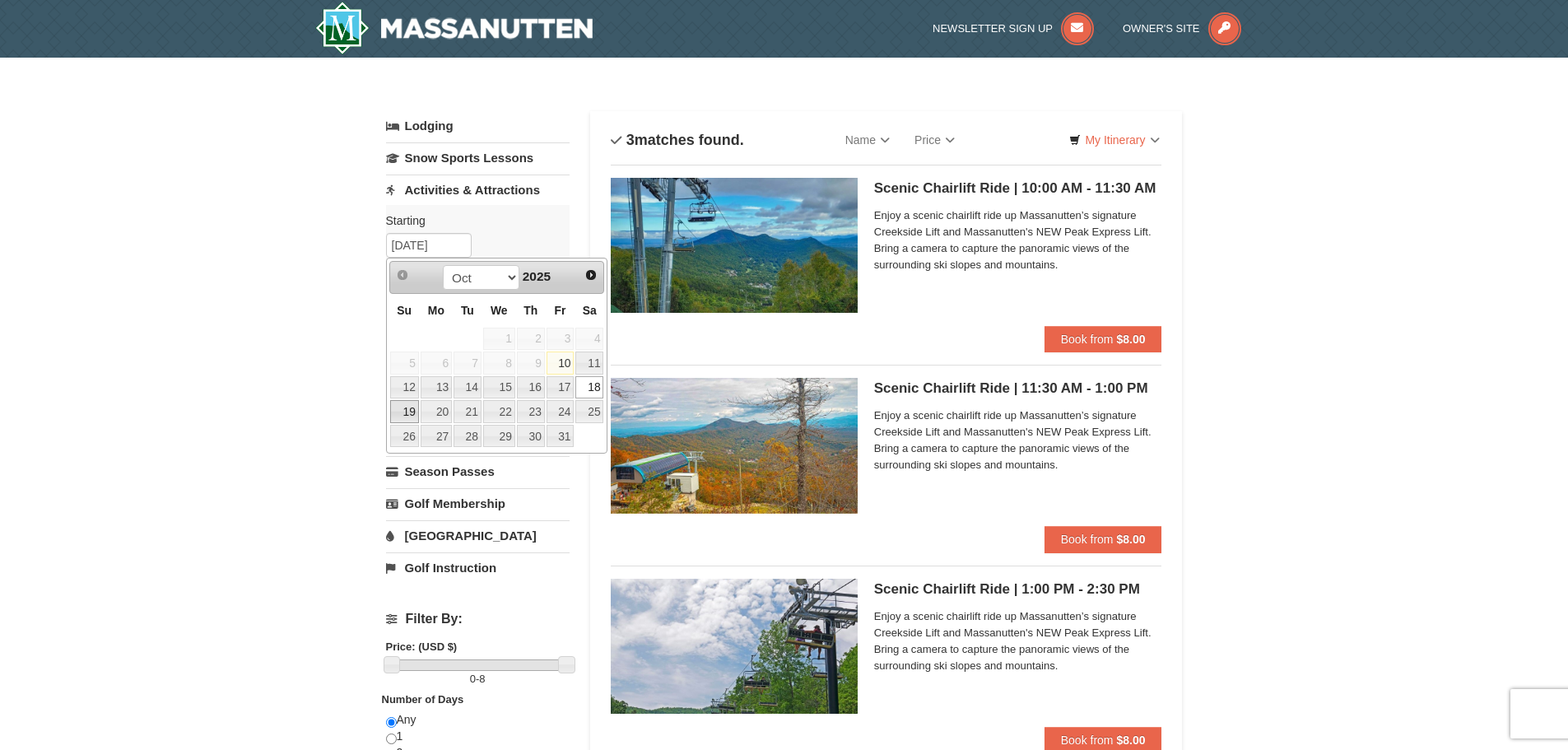
click at [404, 408] on link "19" at bounding box center [404, 412] width 29 height 23
type input "[DATE]"
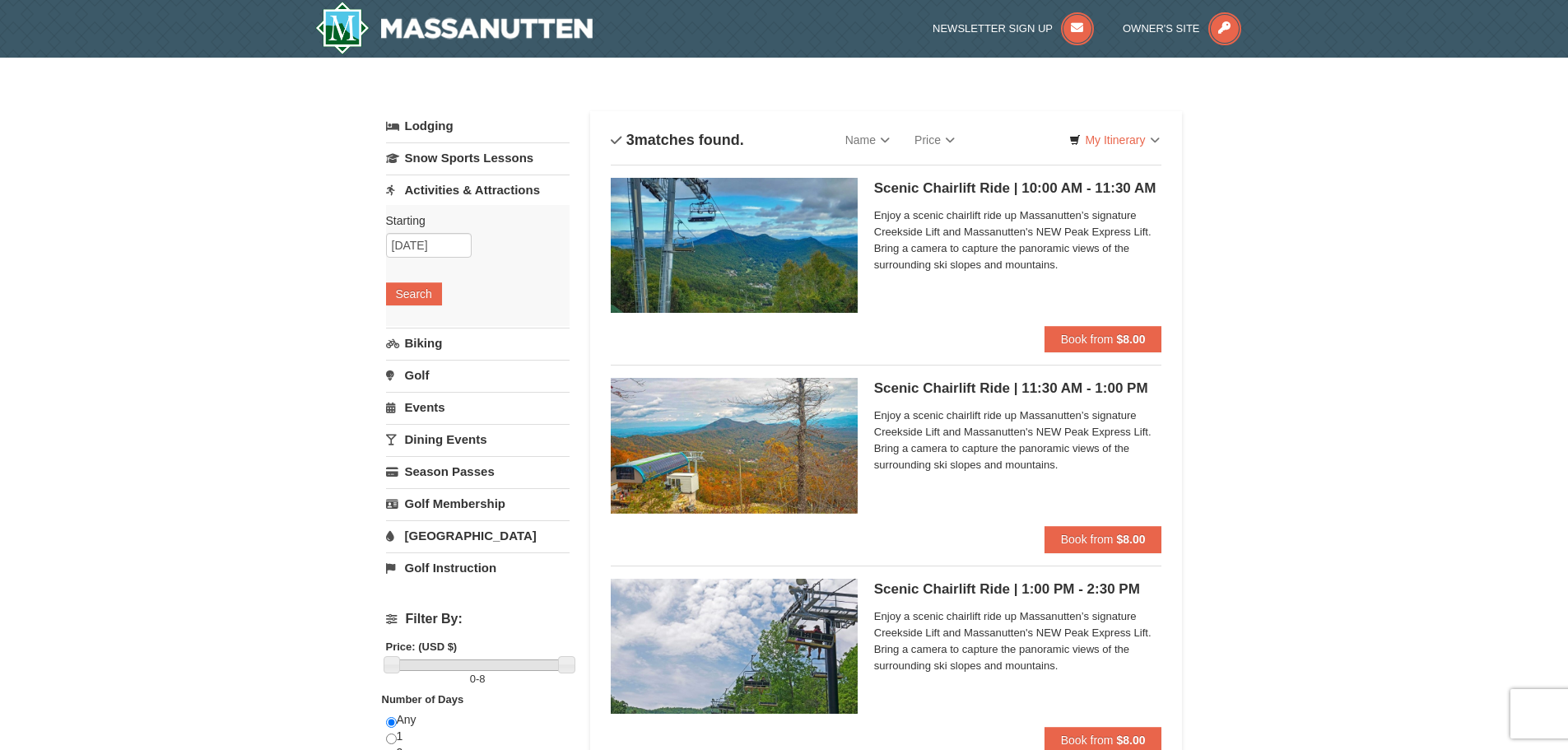
click at [1199, 347] on div "× Categories List Filter My Itinerary Questions? [PHONE_NUMBER] Lodging Arrival…" at bounding box center [784, 643] width 830 height 1137
click at [1116, 539] on button "Book from $8.00" at bounding box center [1103, 539] width 118 height 26
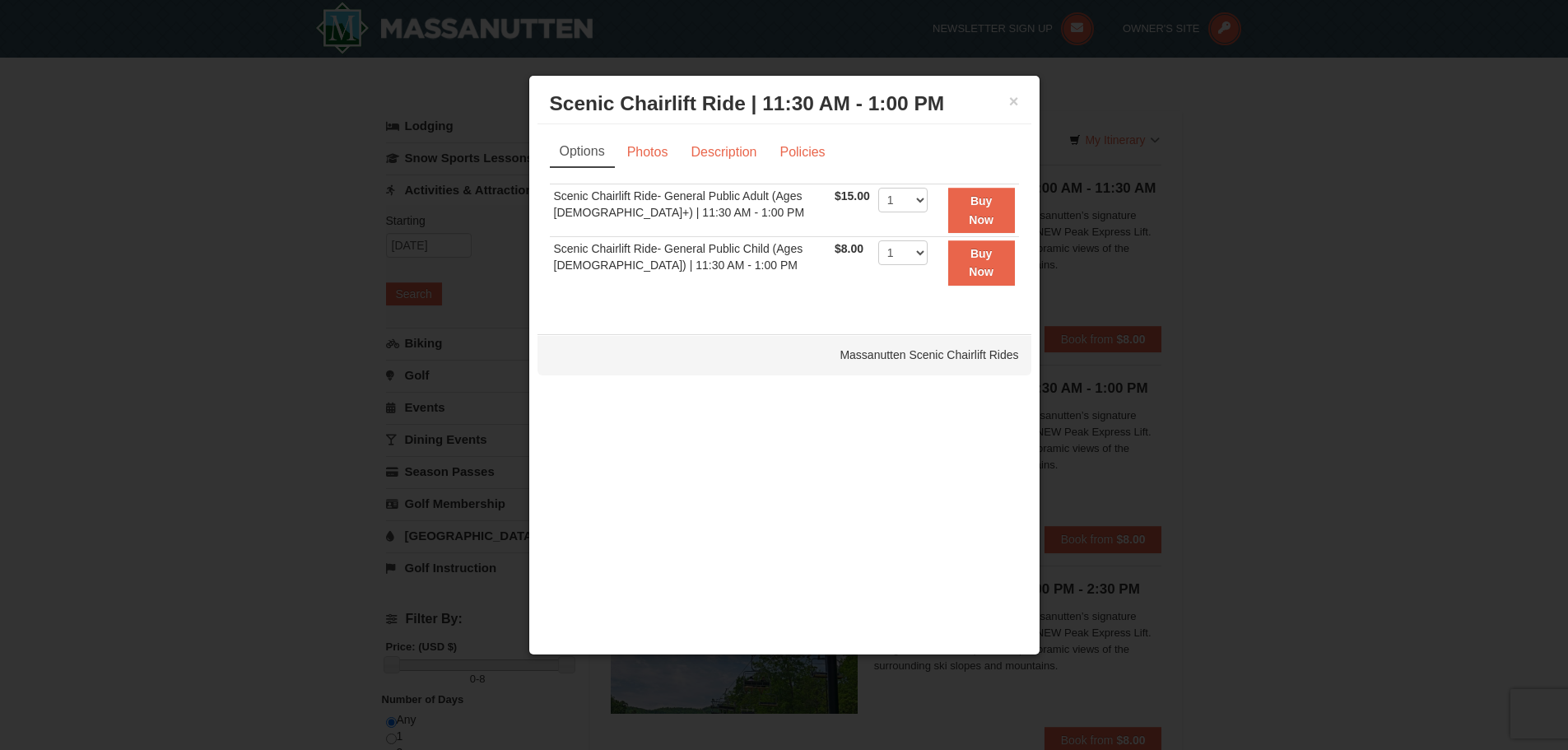
click at [852, 190] on span "$15.00" at bounding box center [853, 195] width 36 height 13
click at [887, 203] on select "1 2 3 4" at bounding box center [903, 200] width 50 height 24
select select "2"
click at [879, 188] on select "1 2 3 4" at bounding box center [903, 200] width 50 height 24
click at [983, 215] on strong "Buy Now" at bounding box center [981, 210] width 24 height 31
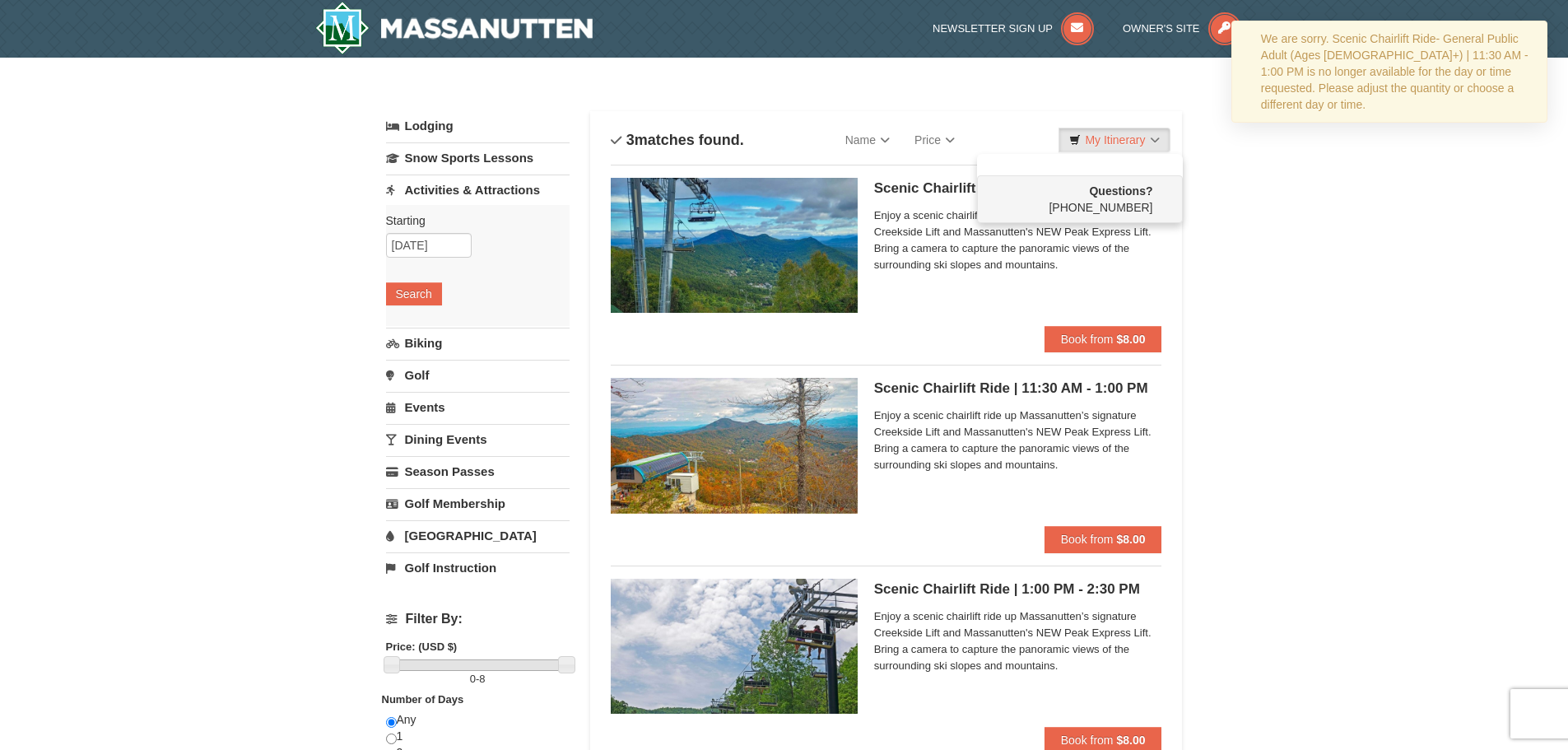
click at [1008, 302] on div "Scenic Chairlift Ride | 10:00 AM - 11:30 AM Massanutten Scenic Chairlift Rides …" at bounding box center [1018, 252] width 289 height 148
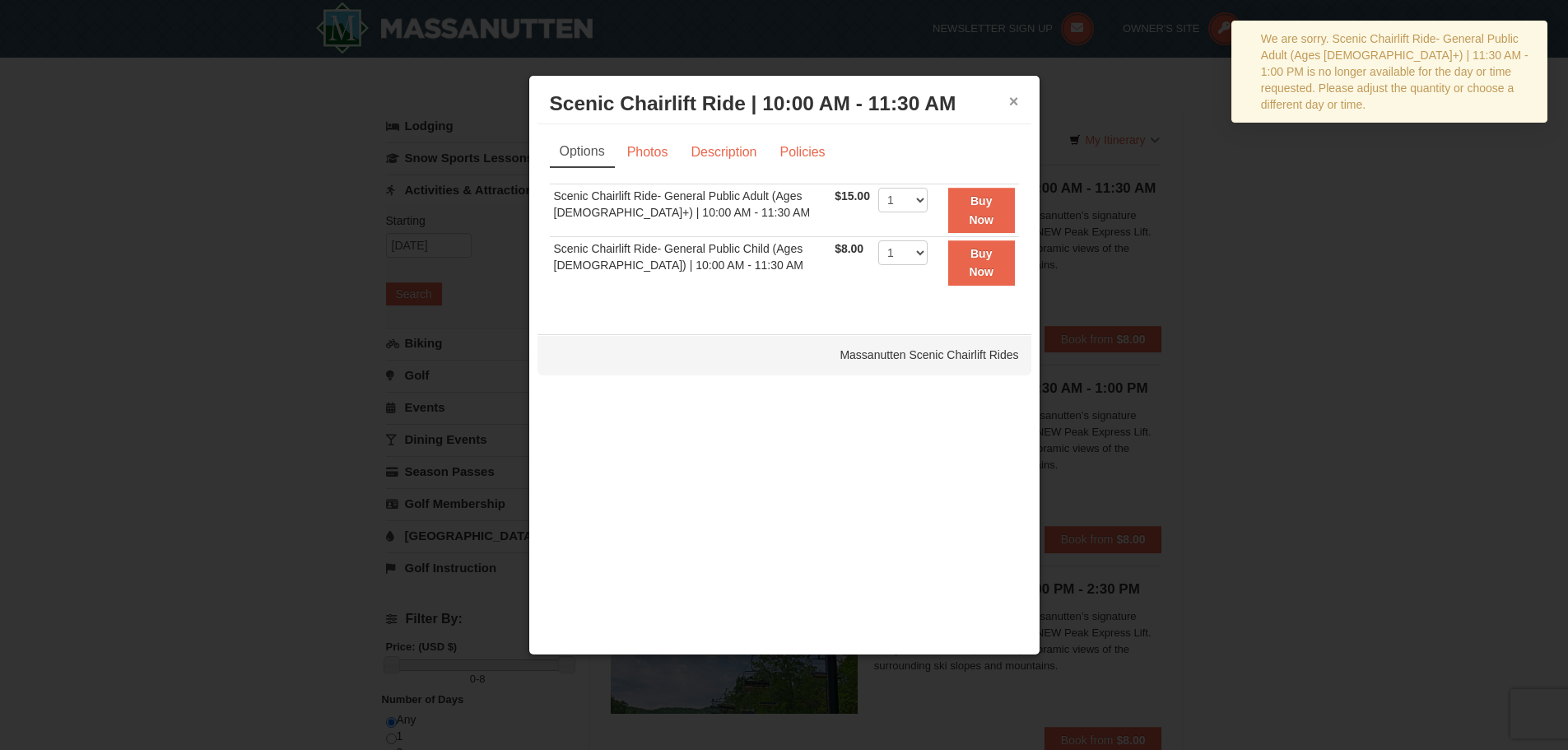
click at [1016, 96] on button "×" at bounding box center [1014, 102] width 10 height 17
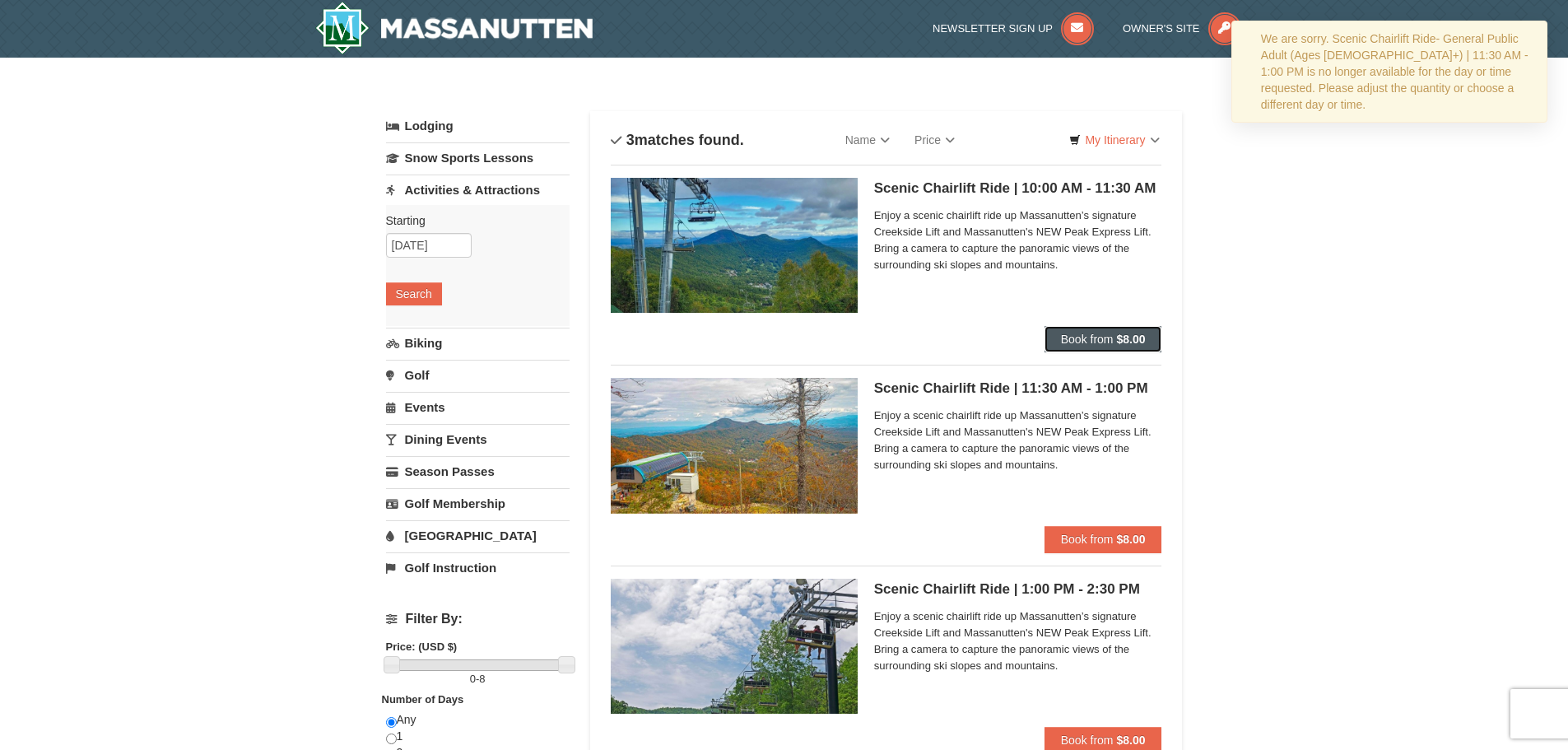
click at [1085, 336] on span "Book from" at bounding box center [1088, 339] width 53 height 13
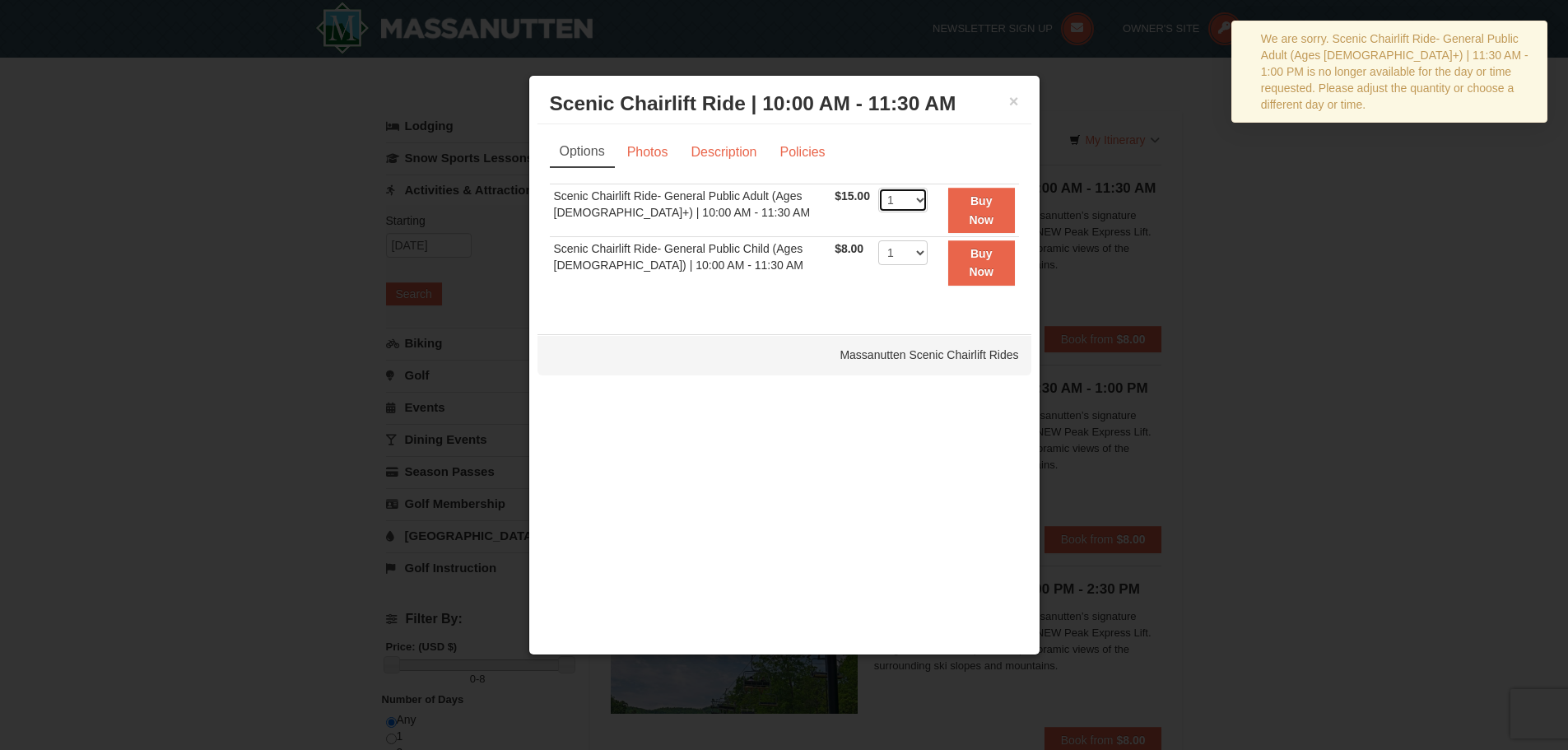
click at [914, 203] on select "1 2 3 4" at bounding box center [903, 200] width 50 height 24
select select "2"
click at [879, 188] on select "1 2 3 4" at bounding box center [903, 200] width 50 height 24
click at [978, 209] on button "Buy Now" at bounding box center [981, 211] width 67 height 45
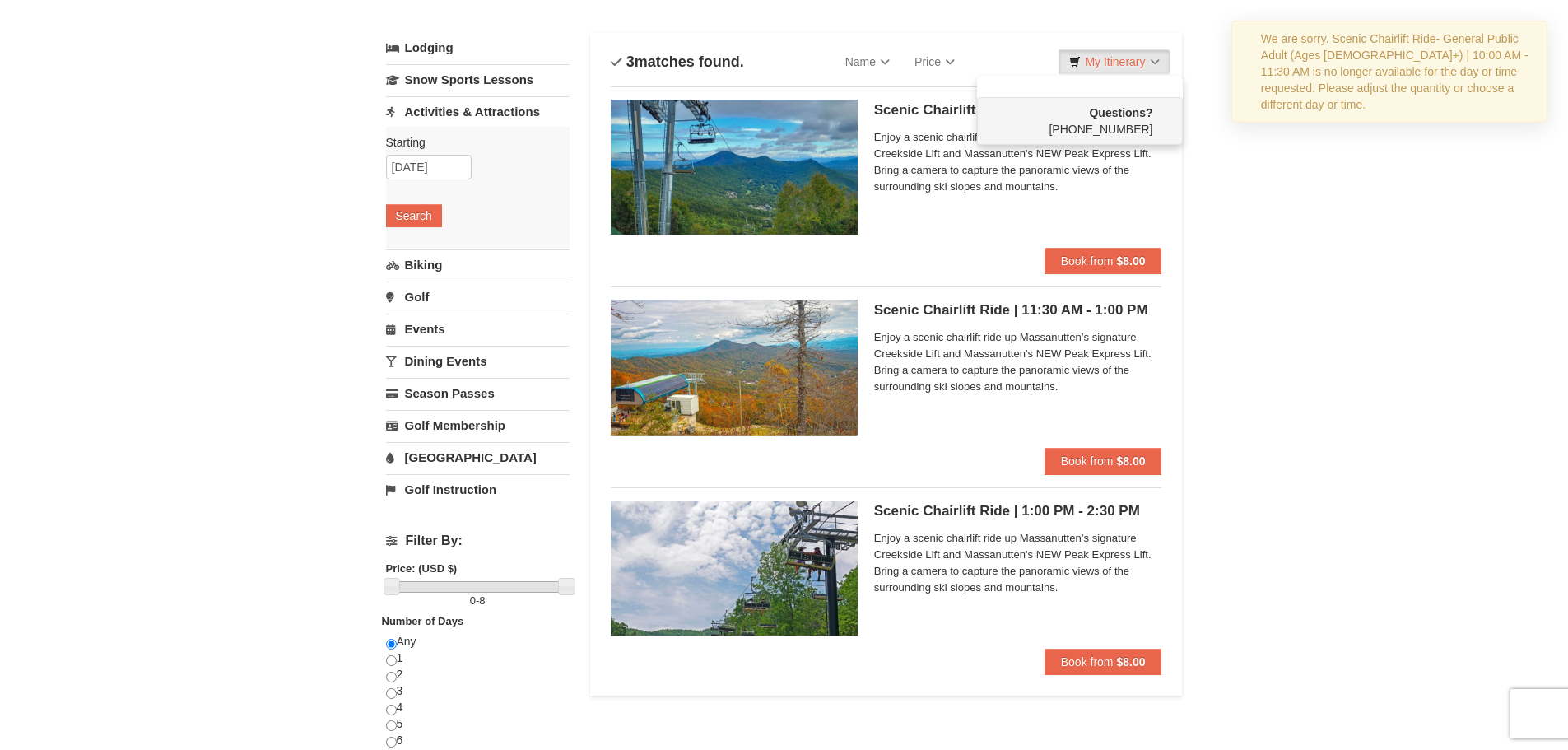
scroll to position [83, 0]
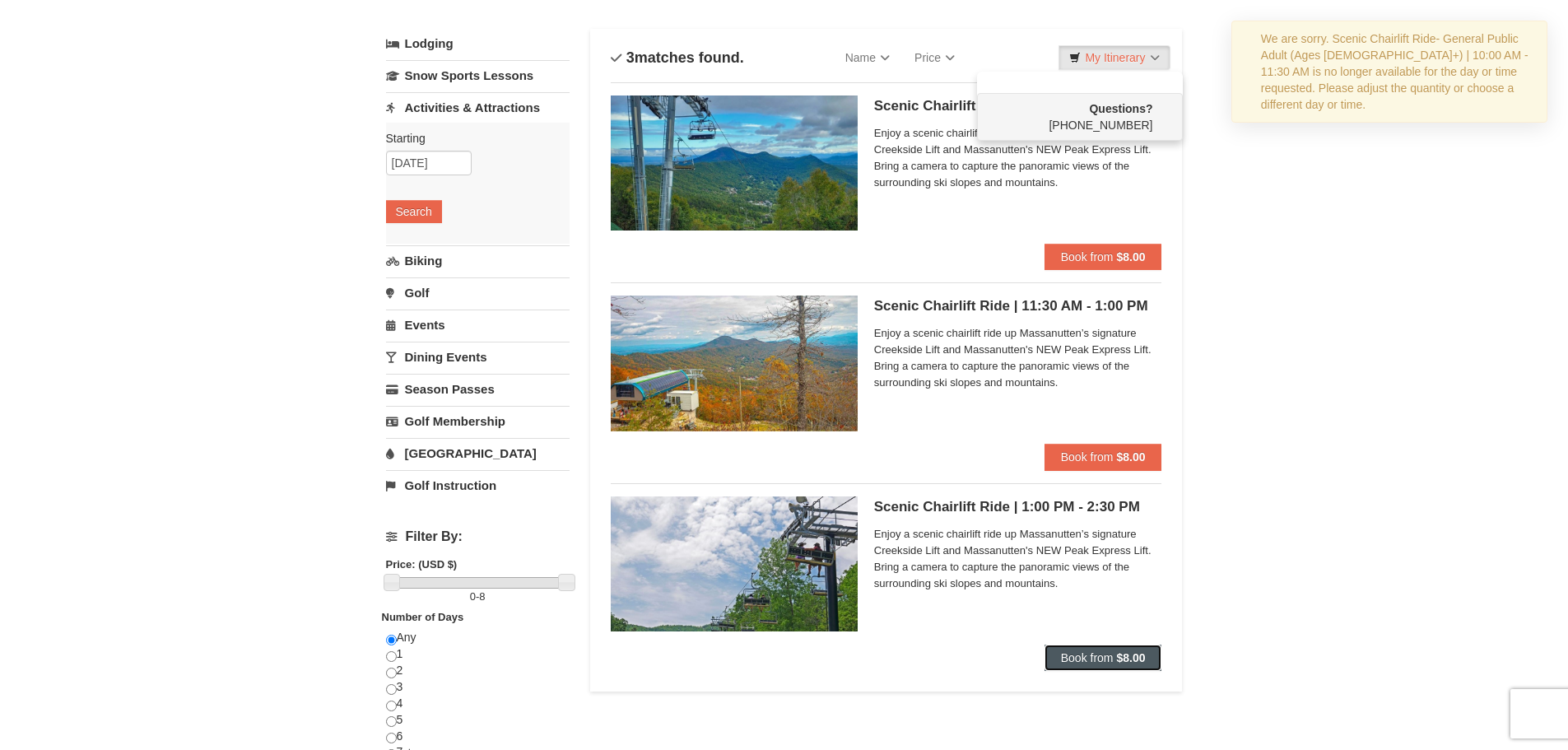
click at [1137, 653] on strong "$8.00" at bounding box center [1131, 658] width 29 height 13
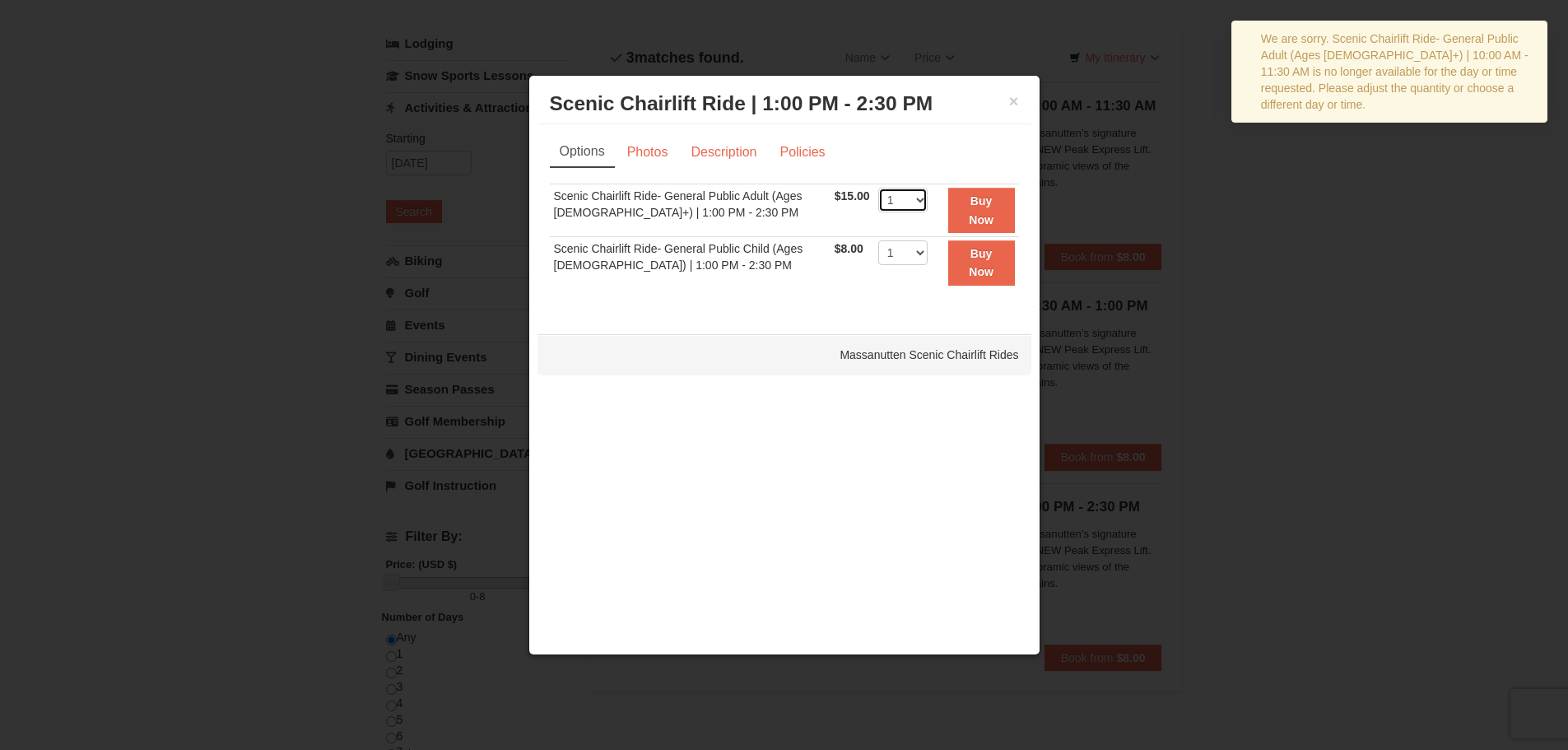
drag, startPoint x: 904, startPoint y: 198, endPoint x: 905, endPoint y: 211, distance: 13.0
click at [904, 198] on select "1 2 3 4" at bounding box center [903, 200] width 50 height 24
select select "2"
click at [879, 188] on select "1 2 3 4" at bounding box center [903, 200] width 50 height 24
click at [985, 217] on strong "Buy Now" at bounding box center [981, 210] width 24 height 31
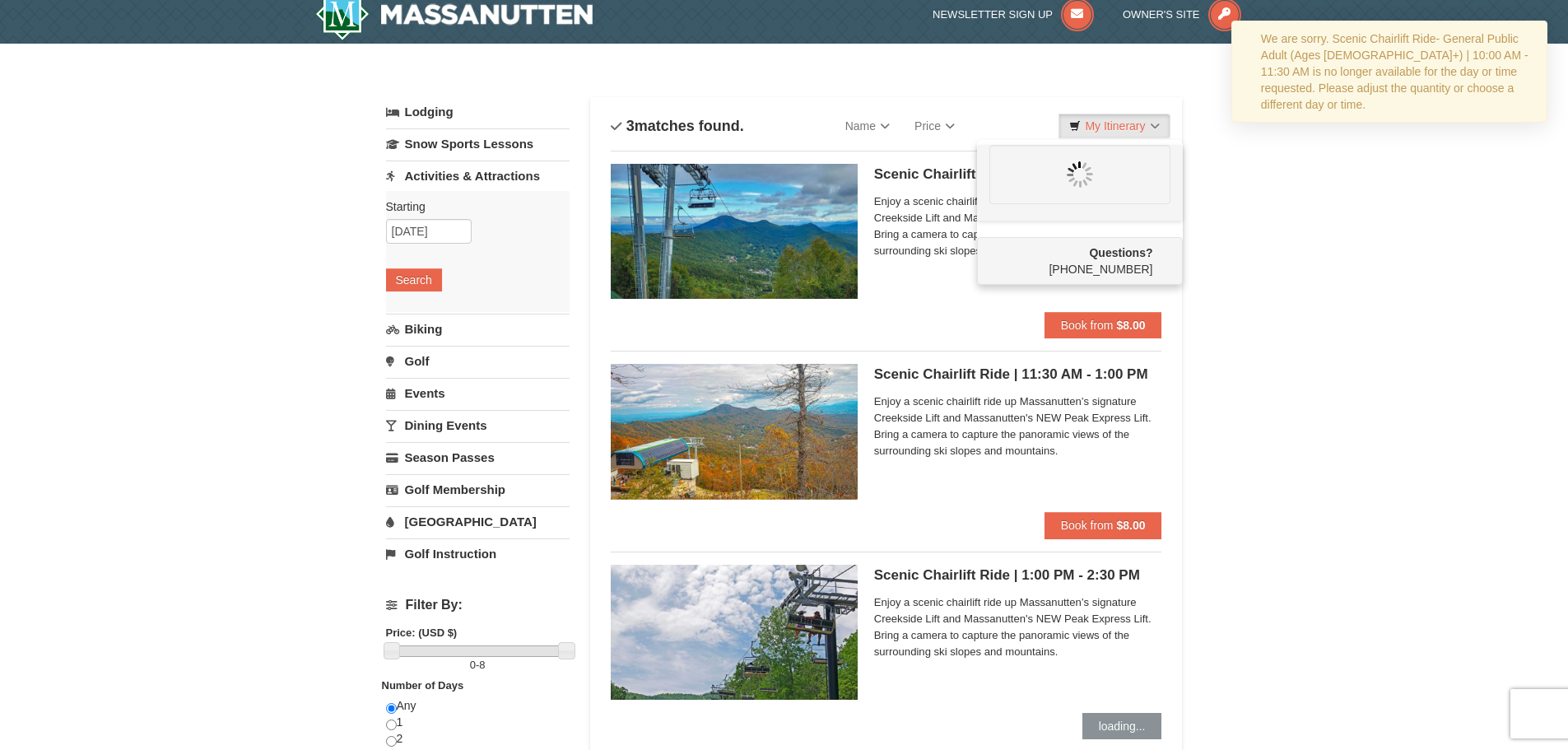
scroll to position [0, 0]
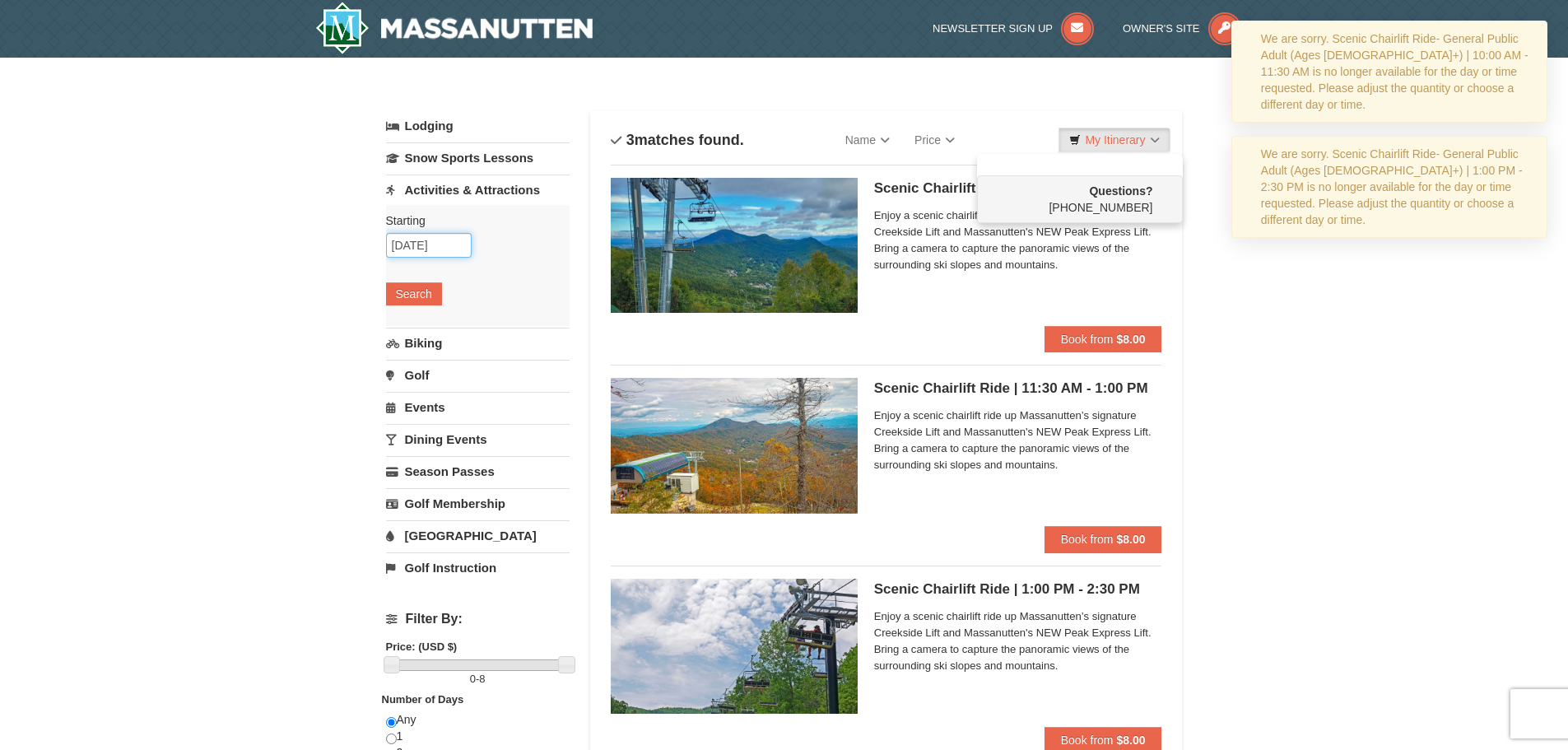
click at [443, 236] on input "[DATE]" at bounding box center [429, 245] width 86 height 24
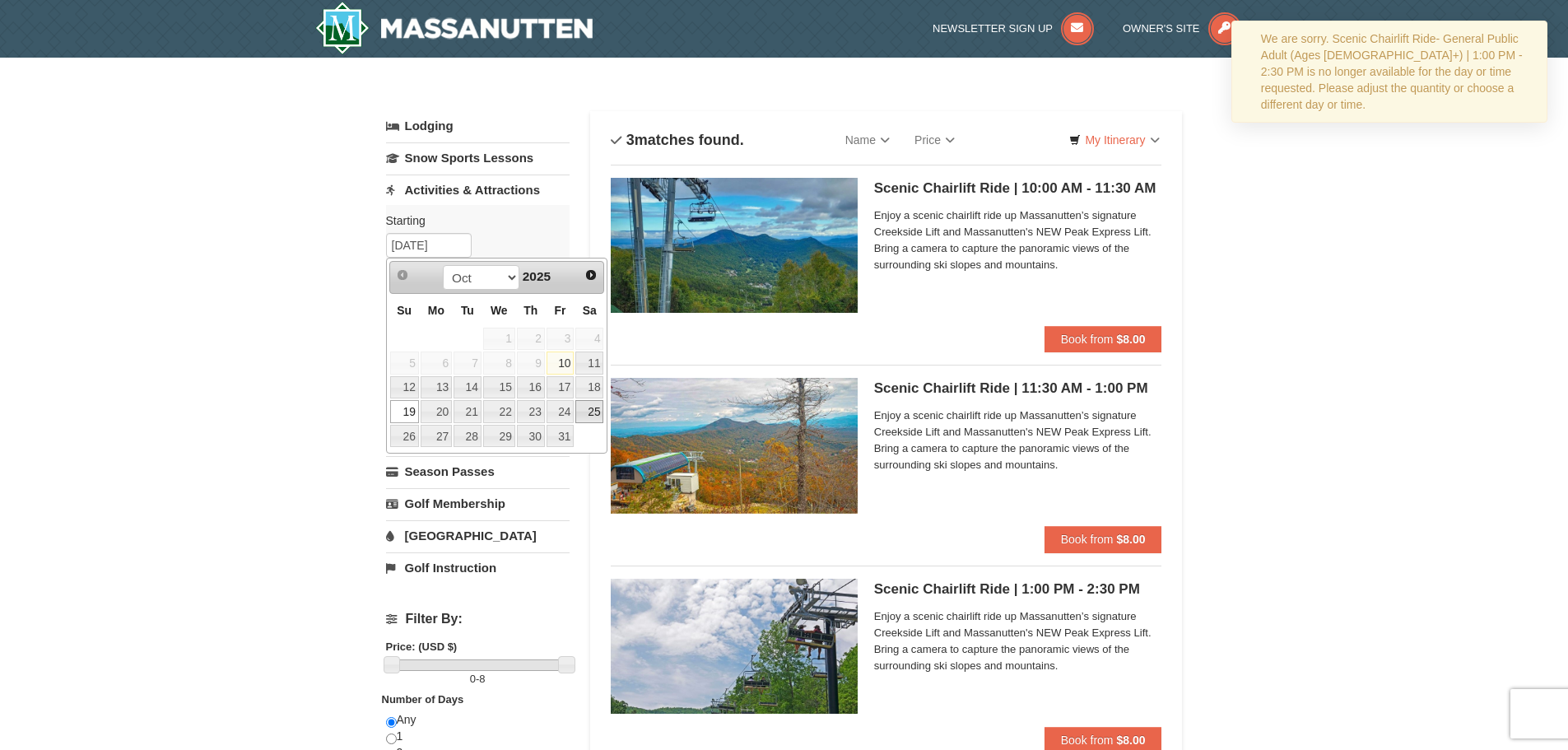
click at [593, 414] on link "25" at bounding box center [589, 412] width 28 height 23
type input "[DATE]"
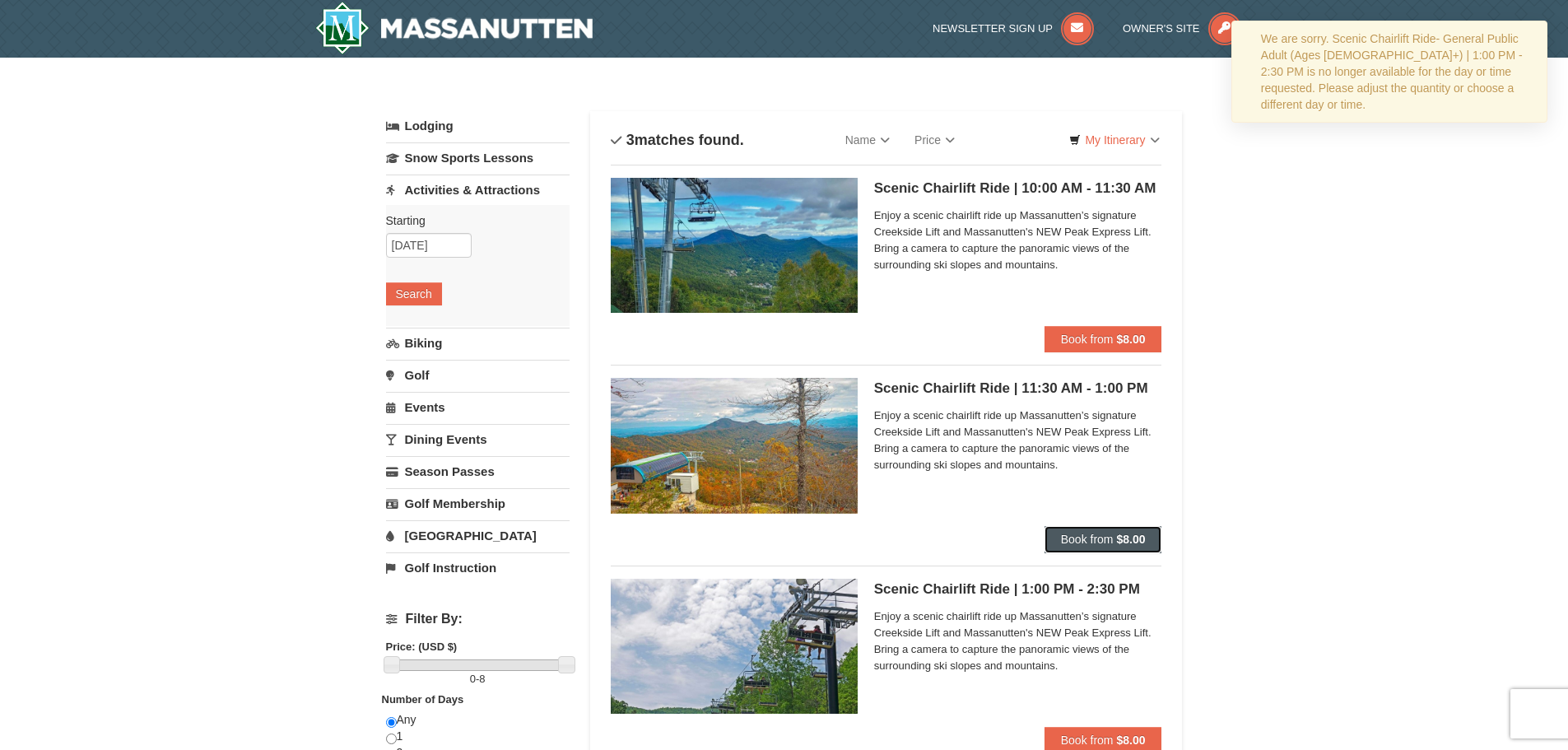
click at [1127, 537] on strong "$8.00" at bounding box center [1131, 539] width 29 height 13
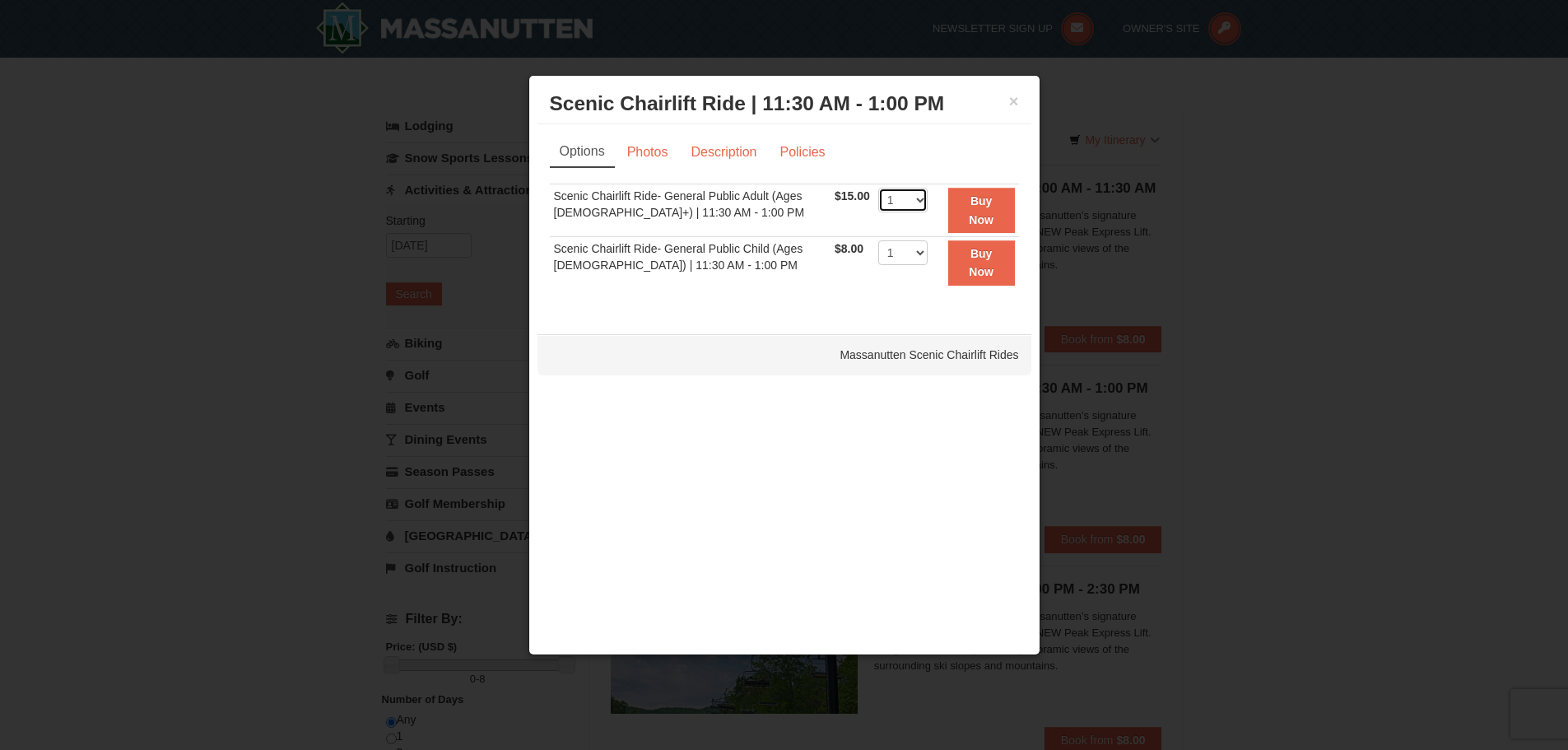
drag, startPoint x: 906, startPoint y: 200, endPoint x: 905, endPoint y: 211, distance: 11.0
click at [906, 200] on select "1 2 3 4" at bounding box center [903, 200] width 50 height 24
select select "2"
click at [879, 188] on select "1 2 3 4" at bounding box center [903, 200] width 50 height 24
click at [965, 210] on button "Buy Now" at bounding box center [981, 211] width 67 height 45
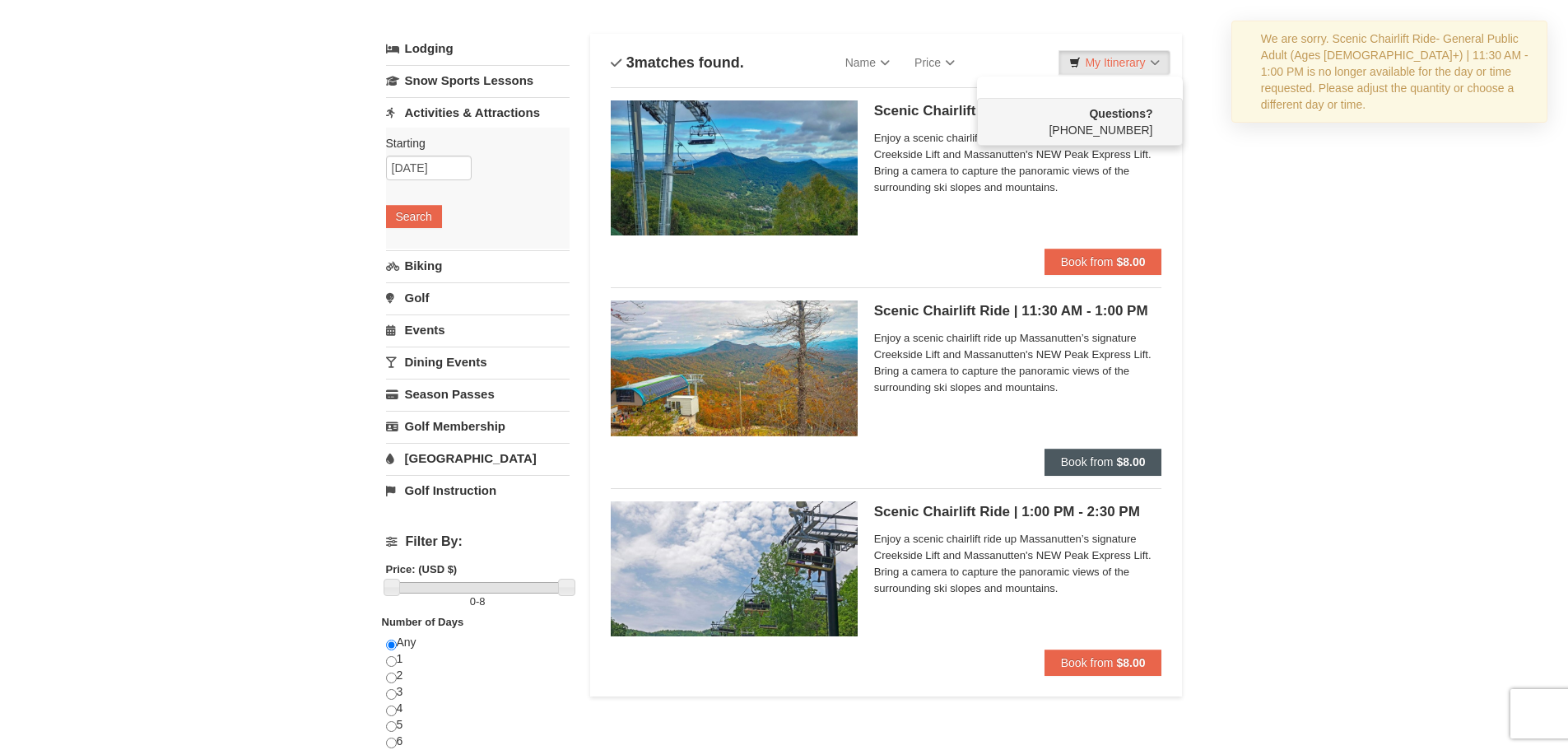
scroll to position [164, 0]
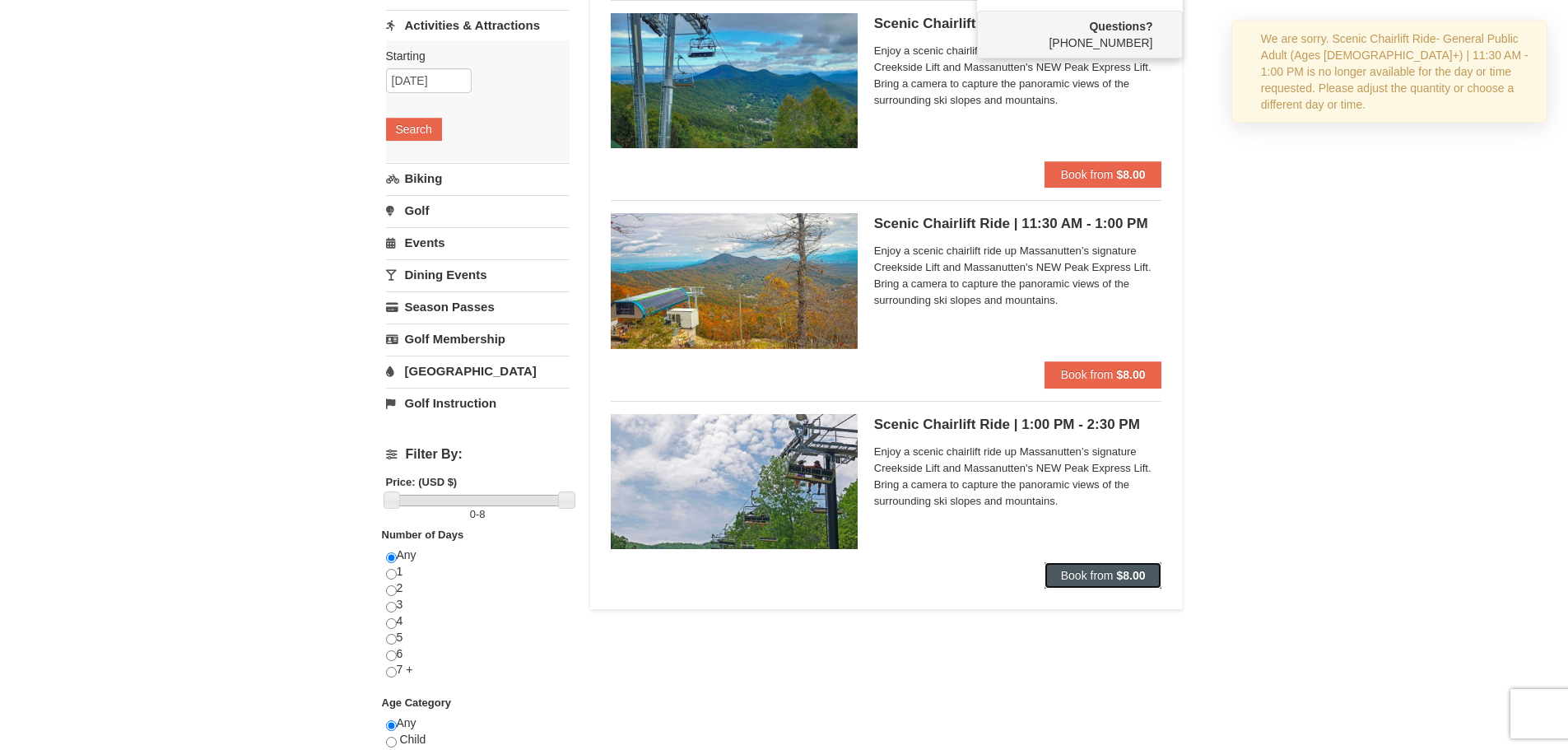
click at [1118, 575] on strong "$8.00" at bounding box center [1131, 575] width 29 height 13
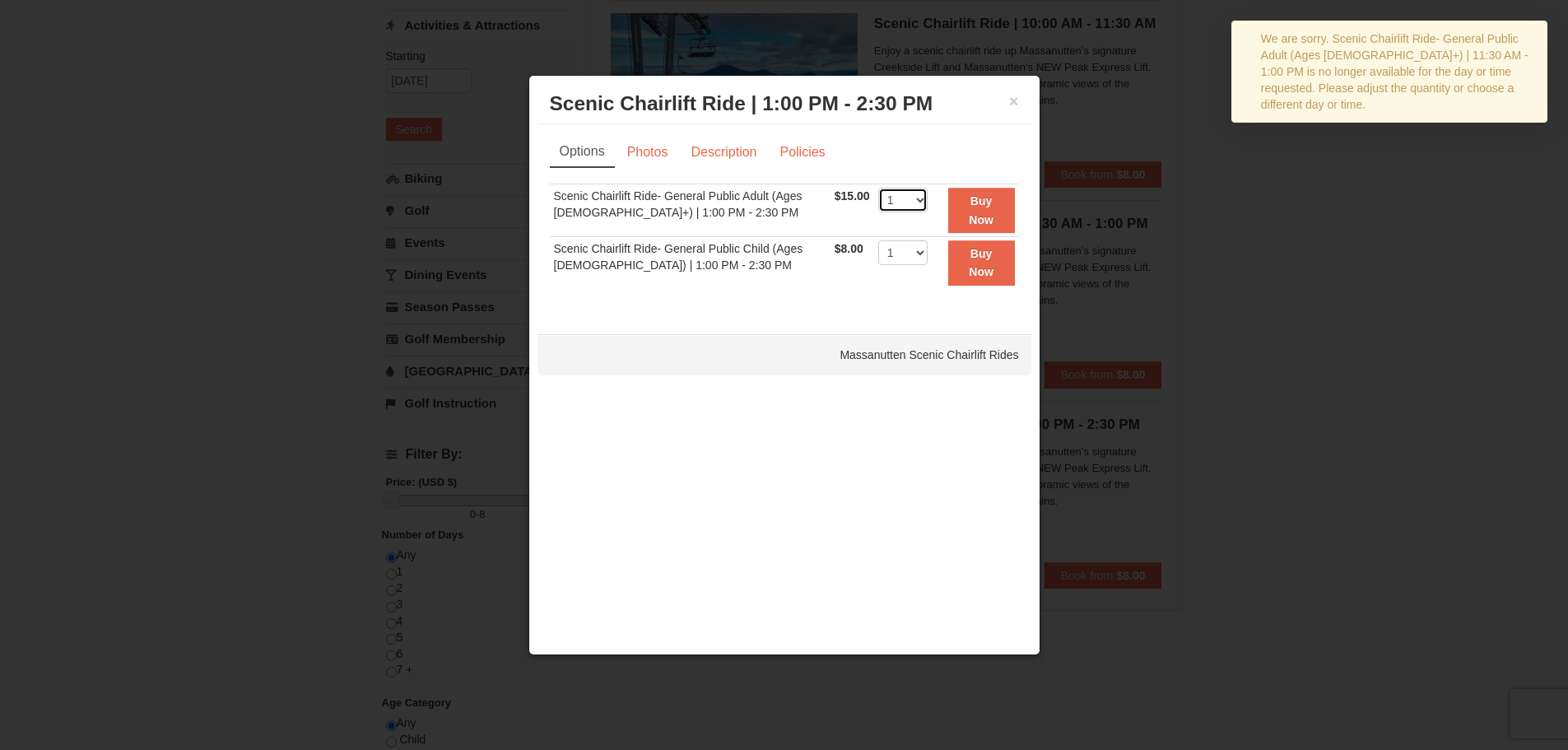
click at [899, 203] on select "1 2 3 4" at bounding box center [903, 200] width 50 height 24
select select "2"
click at [879, 188] on select "1 2 3 4" at bounding box center [903, 200] width 50 height 24
click at [964, 217] on button "Buy Now" at bounding box center [981, 211] width 67 height 45
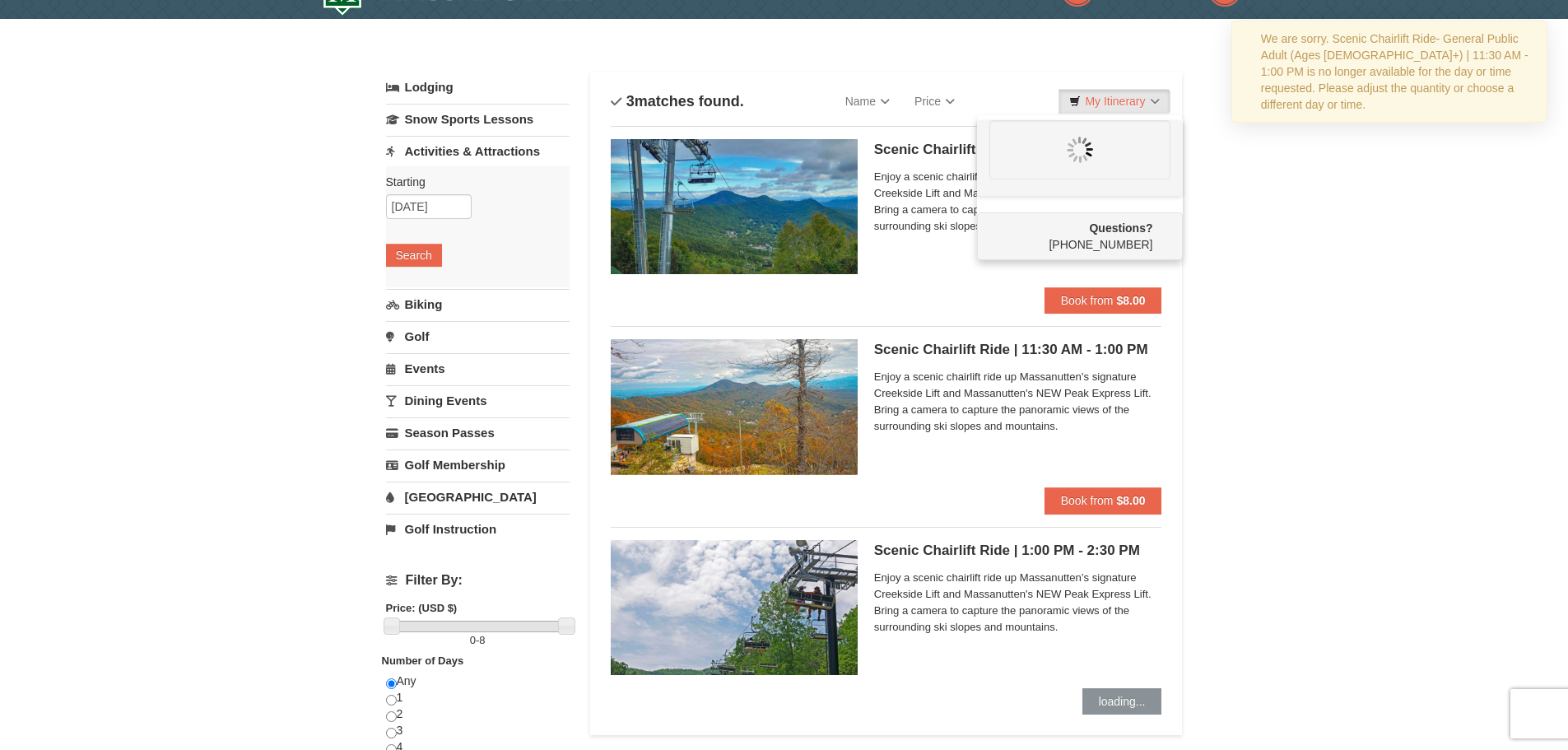
scroll to position [0, 0]
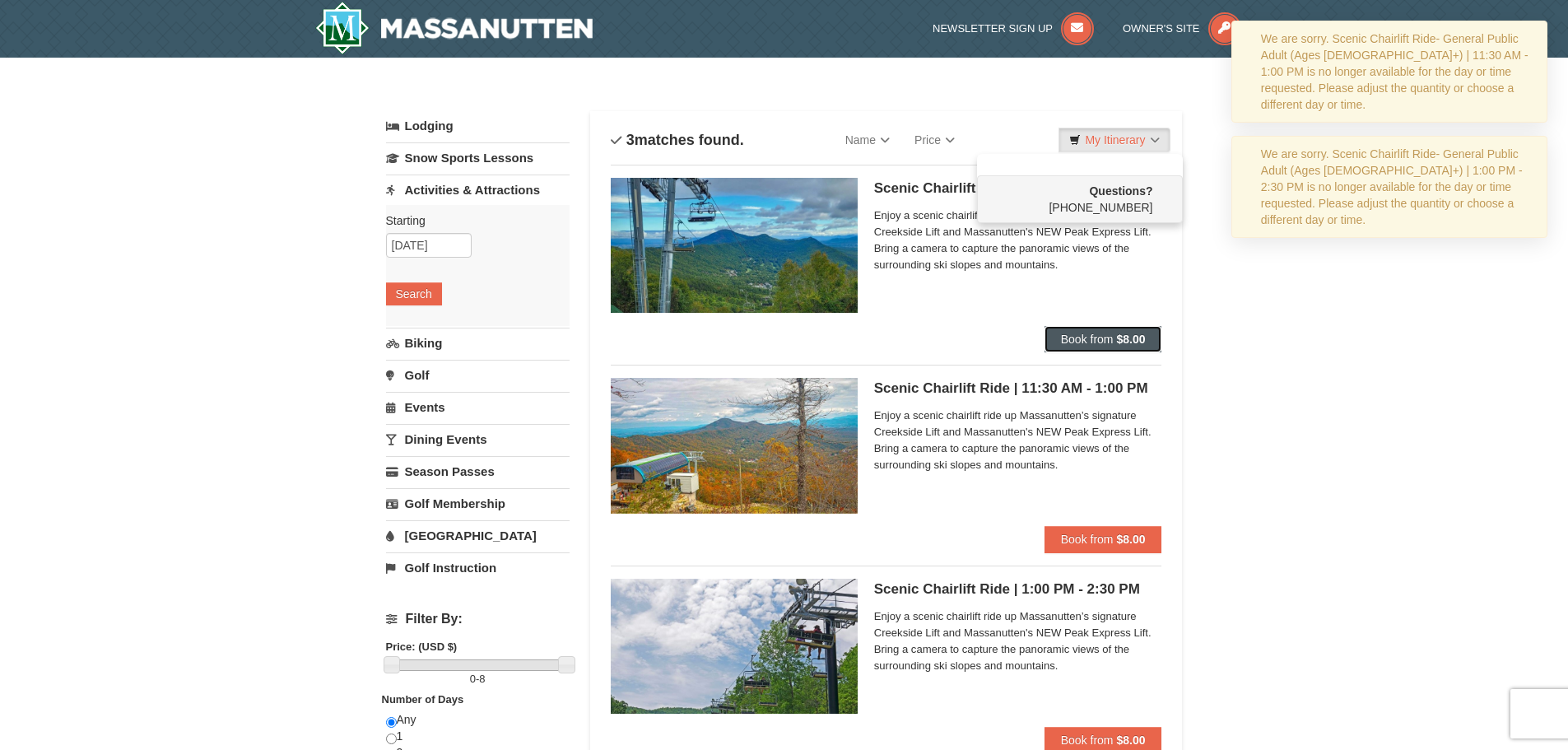
click at [1076, 333] on span "Book from" at bounding box center [1088, 339] width 53 height 13
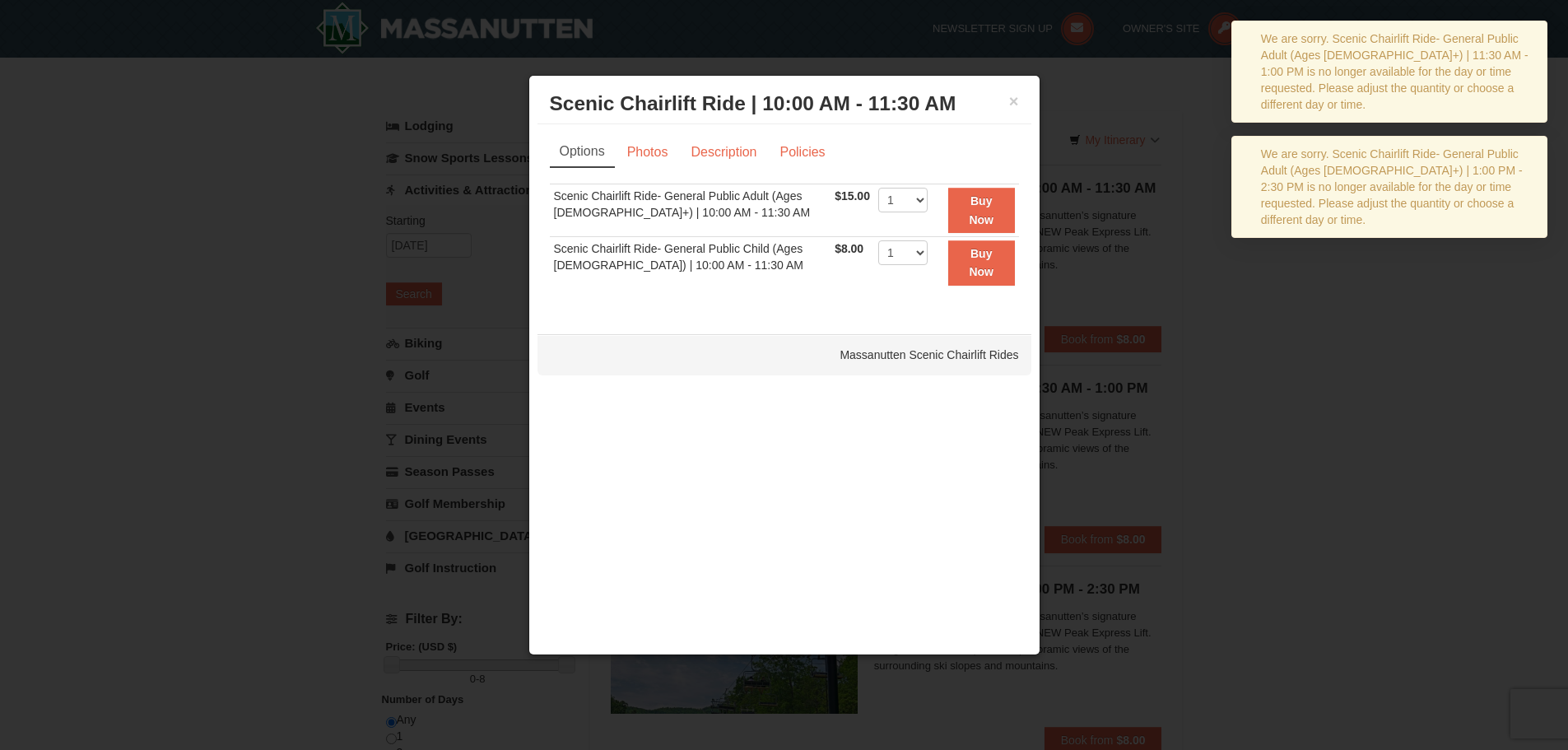
click at [921, 204] on td "1 2 3 4" at bounding box center [902, 211] width 57 height 53
click at [903, 202] on select "1 2 3 4" at bounding box center [903, 200] width 50 height 24
select select "2"
click at [879, 188] on select "1 2 3 4" at bounding box center [903, 200] width 50 height 24
click at [990, 204] on button "Buy Now" at bounding box center [981, 211] width 67 height 45
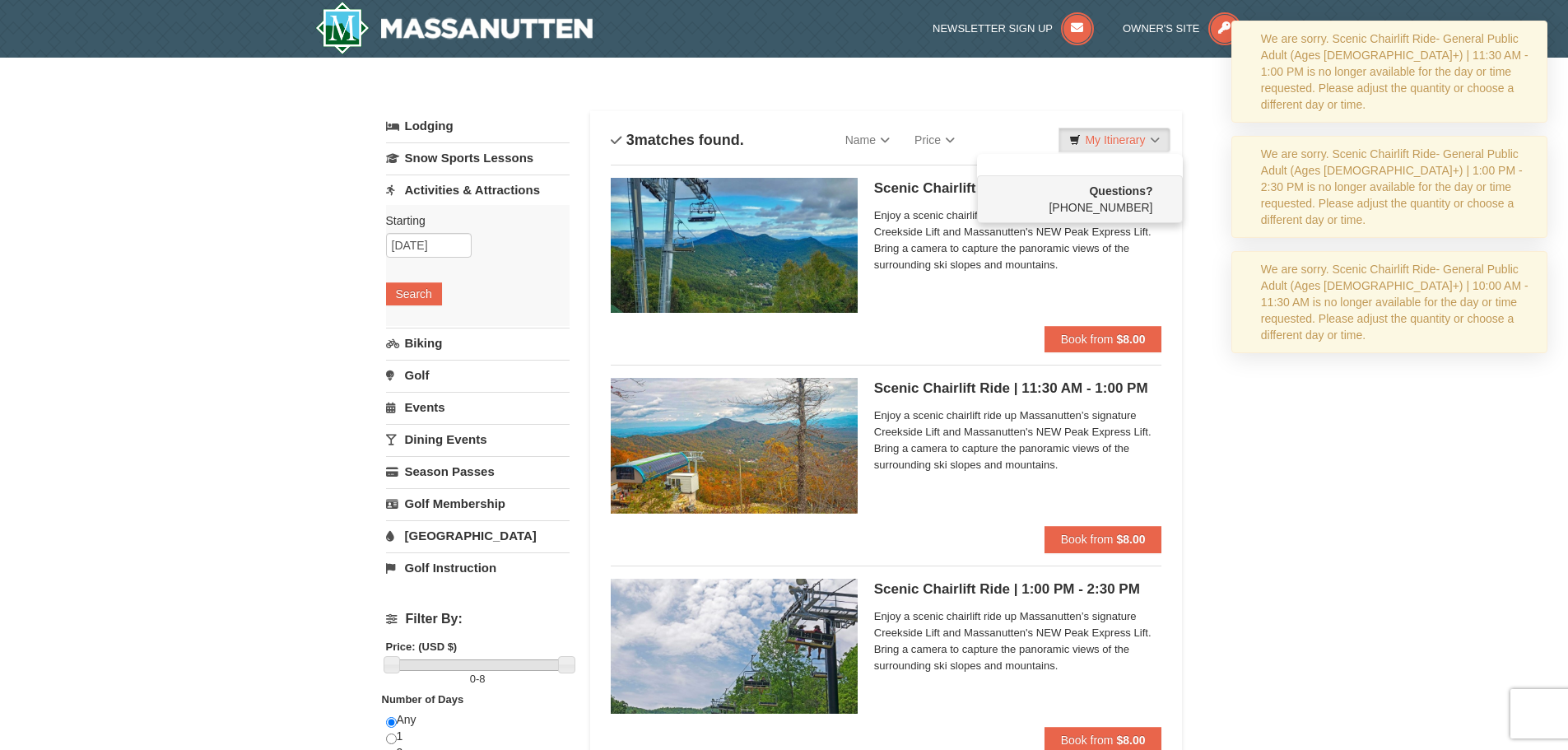
click at [1281, 379] on div "× Categories List Filter My Itinerary Questions? [PHONE_NUMBER] Lodging Arrival…" at bounding box center [784, 642] width 1568 height 1170
click at [1283, 321] on div "We are sorry. Scenic Chairlift Ride- General Public Adult (Ages [DEMOGRAPHIC_DA…" at bounding box center [1400, 303] width 276 height 83
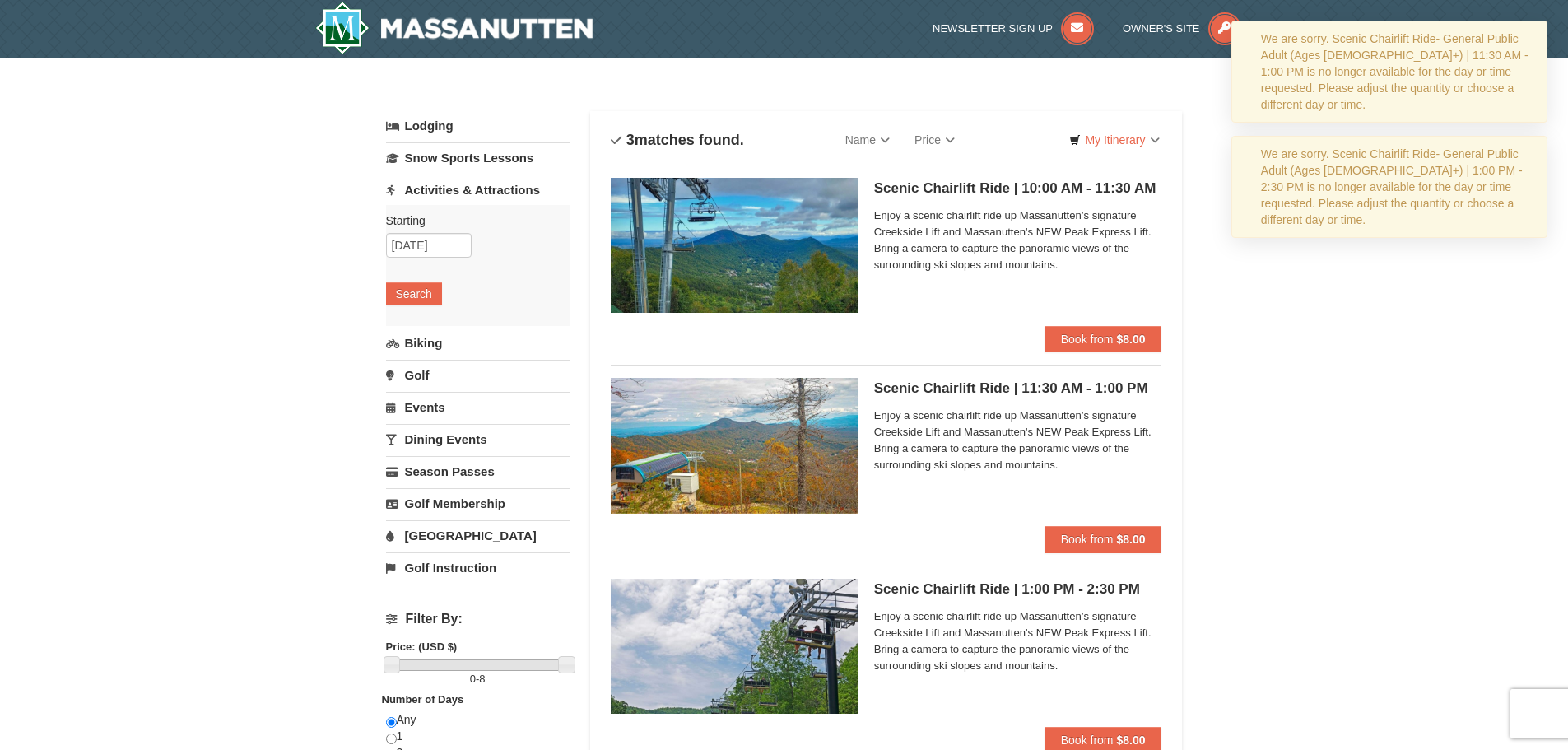
click at [1270, 164] on div "We are sorry. Scenic Chairlift Ride- General Public Adult (Ages [DEMOGRAPHIC_DA…" at bounding box center [1400, 187] width 276 height 83
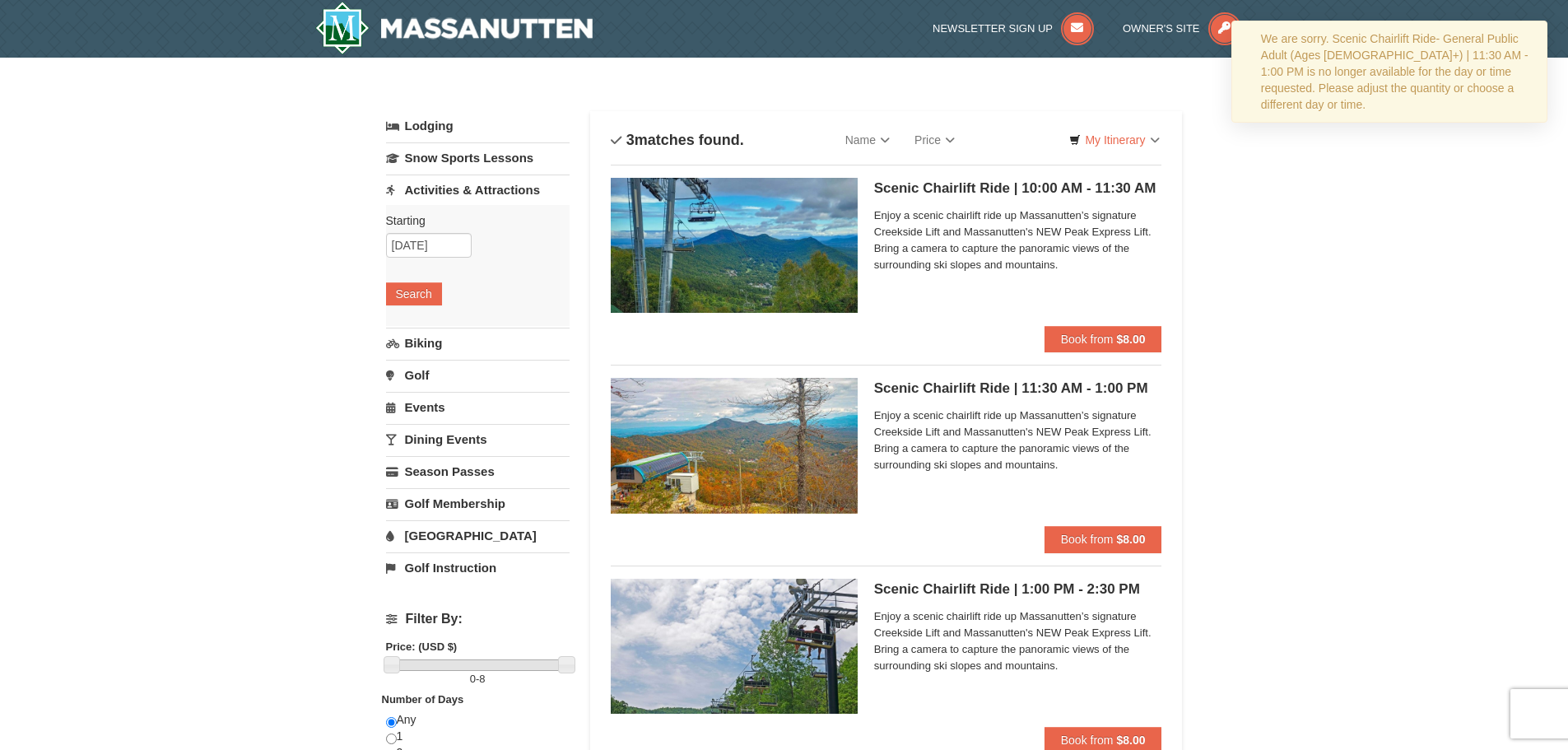
click at [1303, 30] on div "We are sorry. Scenic Chairlift Ride- General Public Adult (Ages [DEMOGRAPHIC_DA…" at bounding box center [1400, 71] width 276 height 83
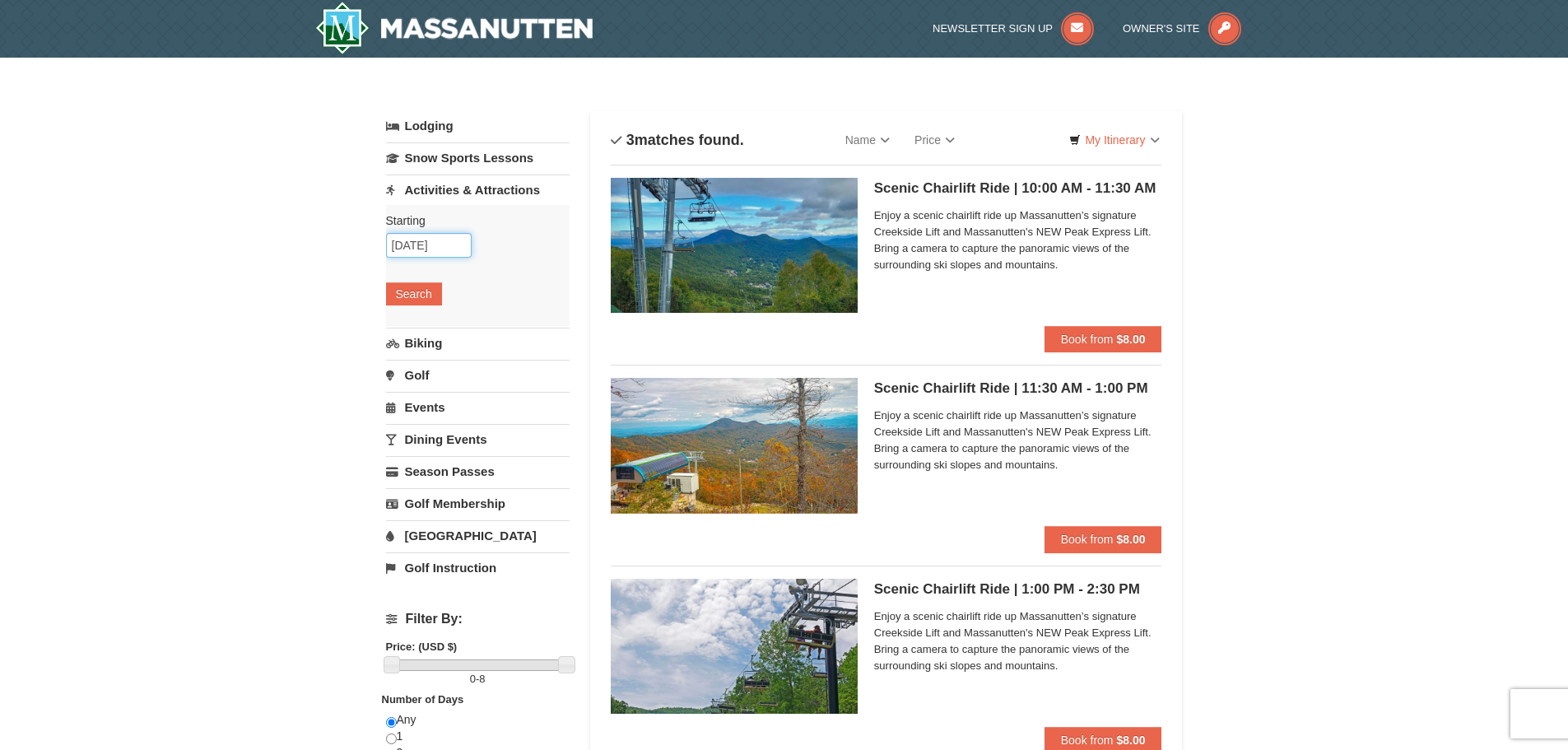
click at [449, 254] on input "[DATE]" at bounding box center [429, 245] width 86 height 24
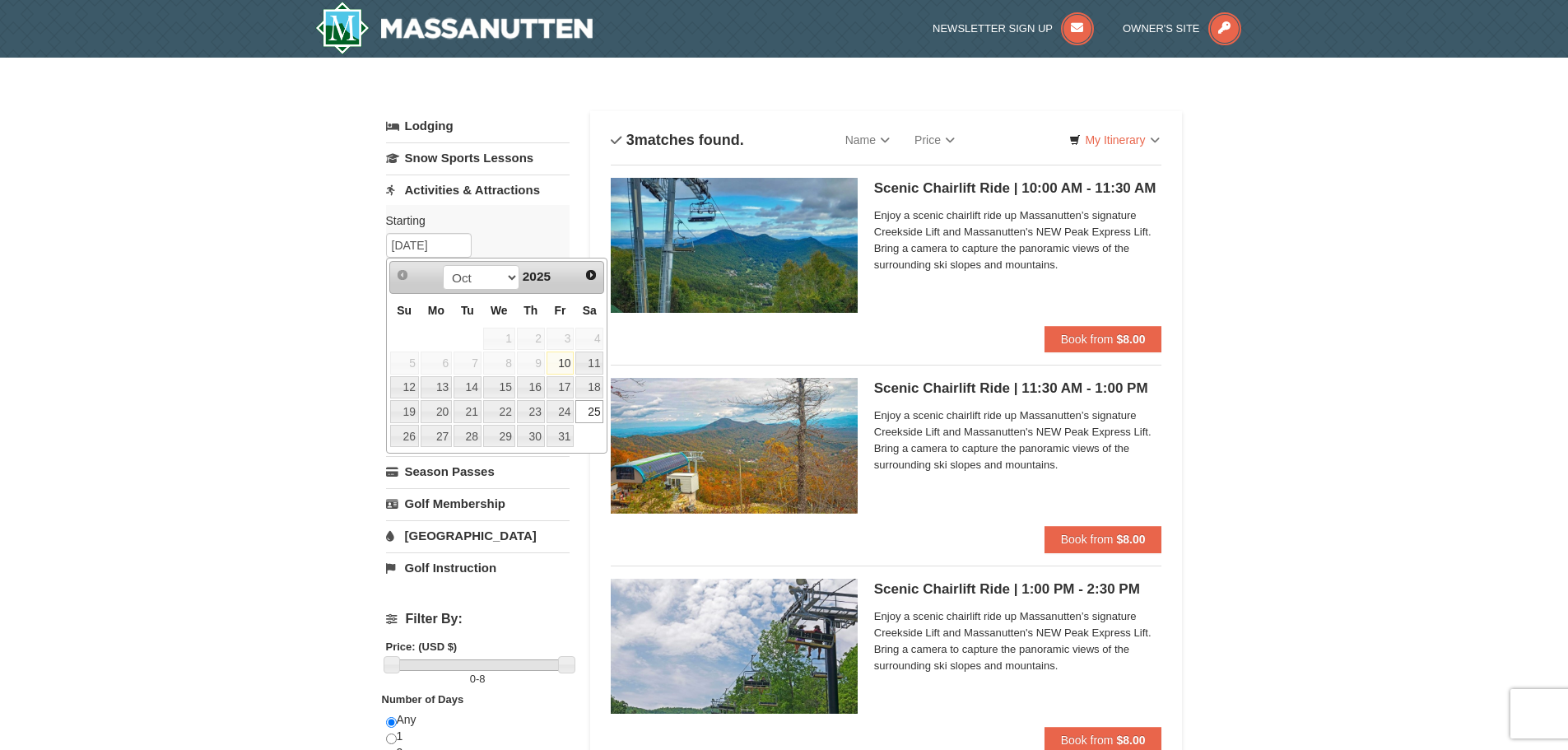
click at [564, 228] on div "Starting Please format dates MM/DD/YYYY [DATE] Search" at bounding box center [478, 265] width 183 height 121
